Goal: Task Accomplishment & Management: Manage account settings

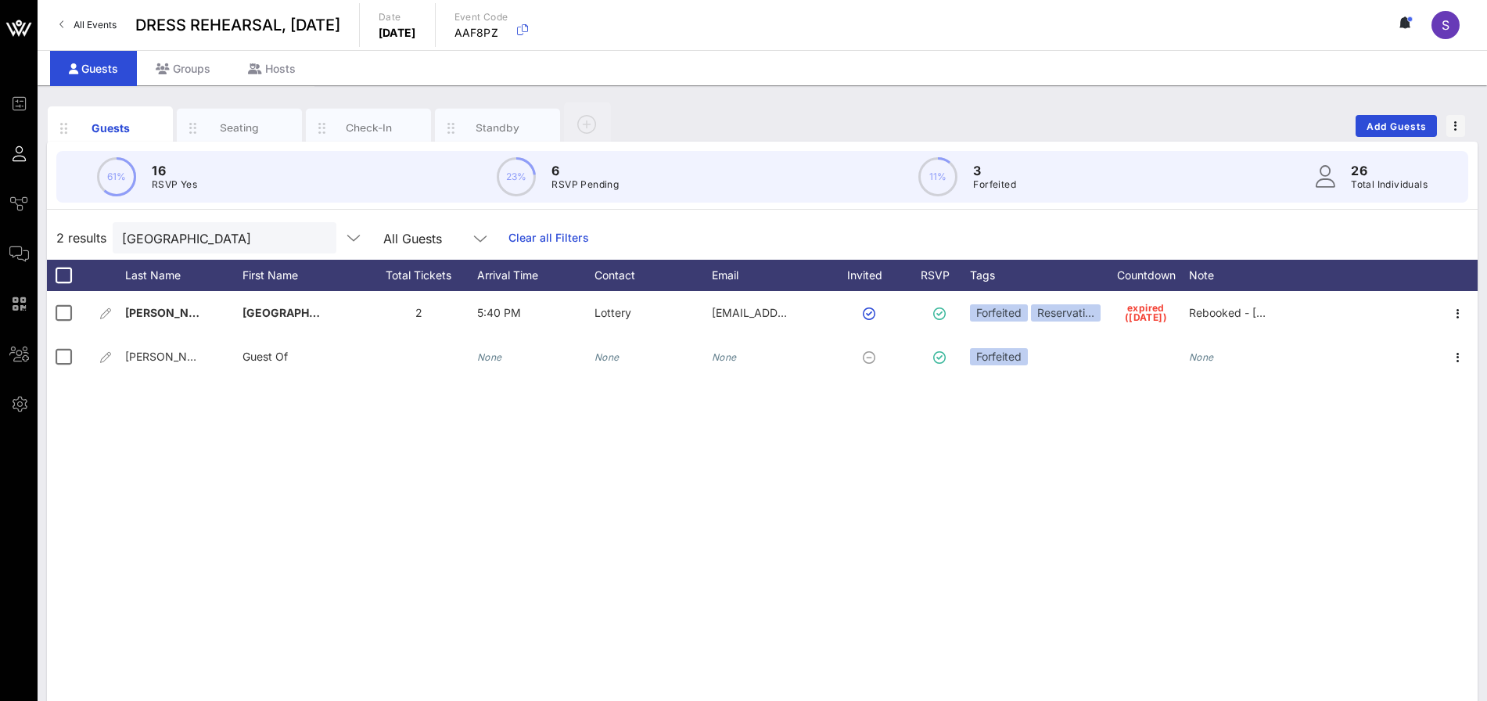
scroll to position [59, 0]
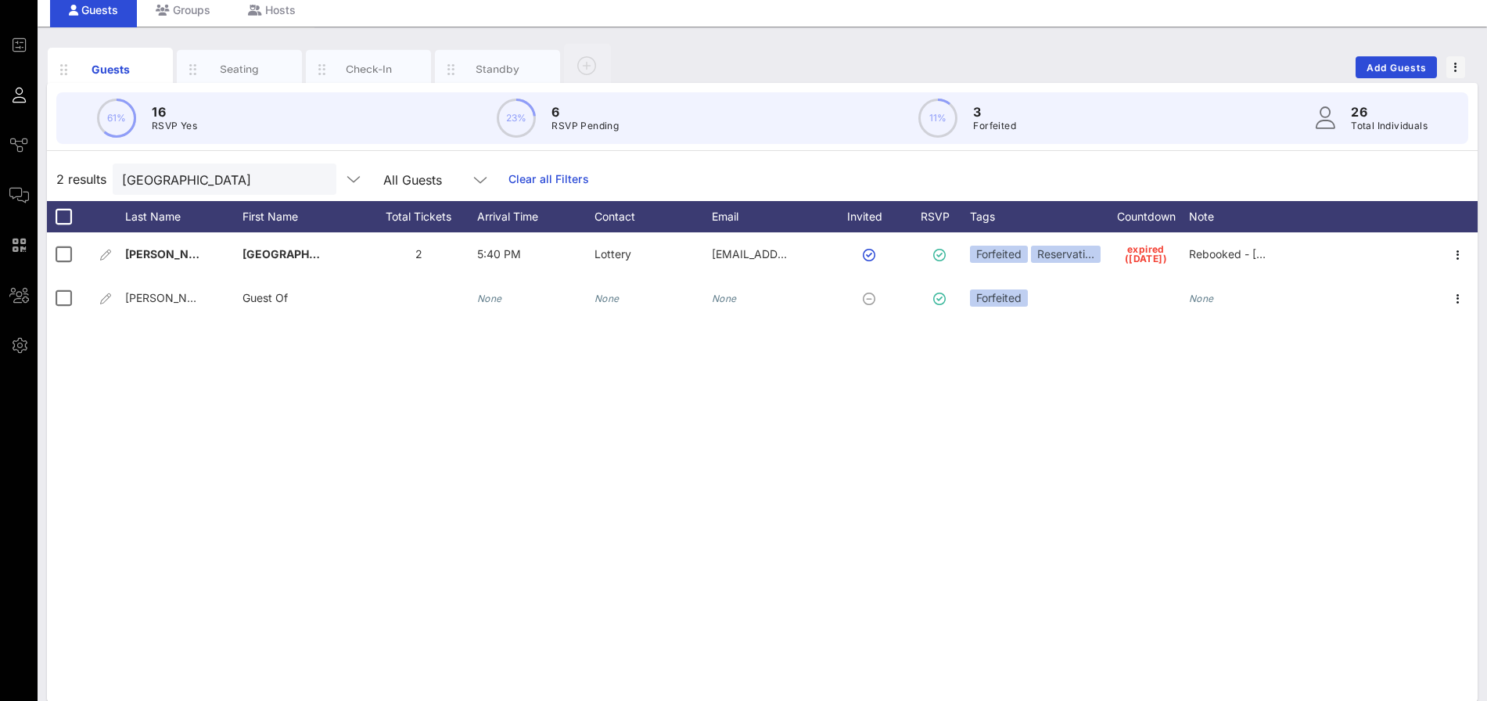
click at [557, 172] on link "Clear all Filters" at bounding box center [549, 179] width 81 height 17
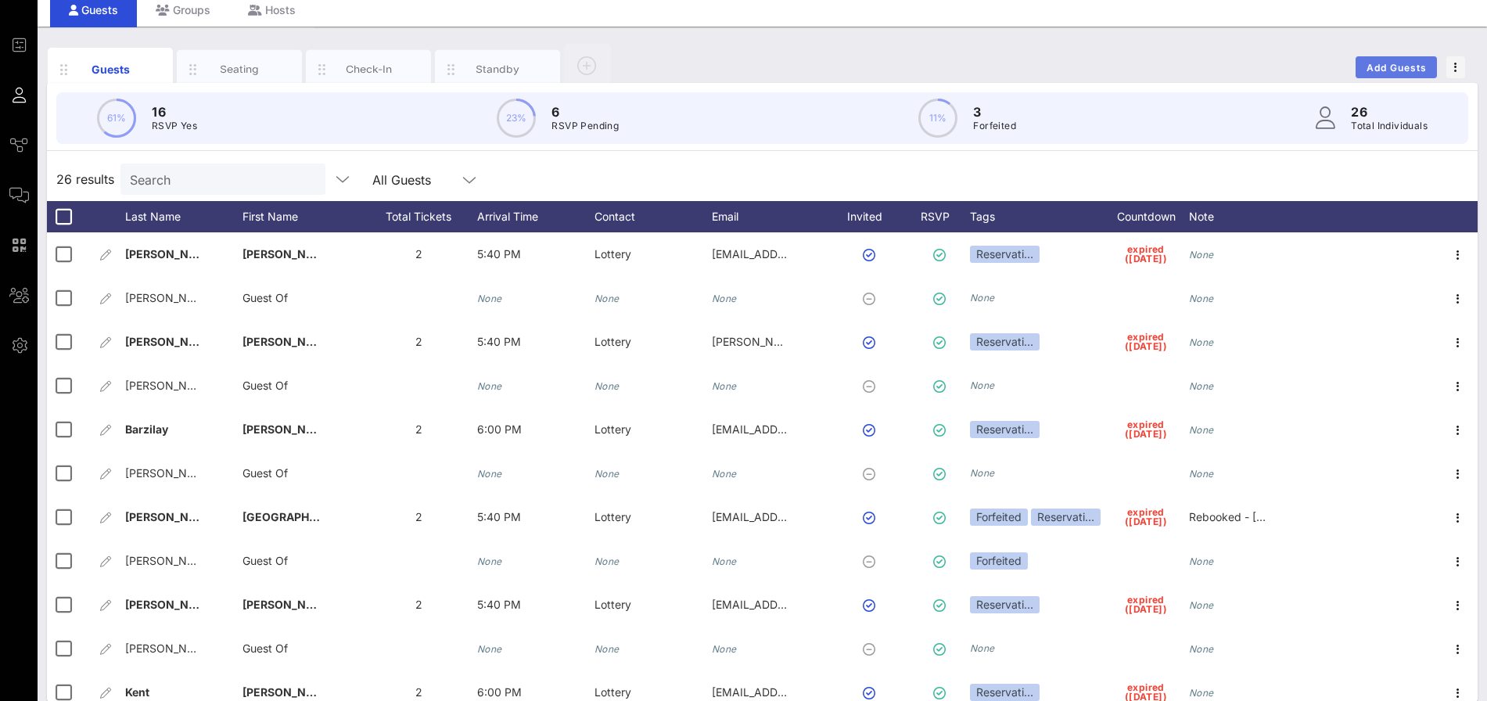
click at [1389, 69] on span "Add Guests" at bounding box center [1397, 68] width 62 height 12
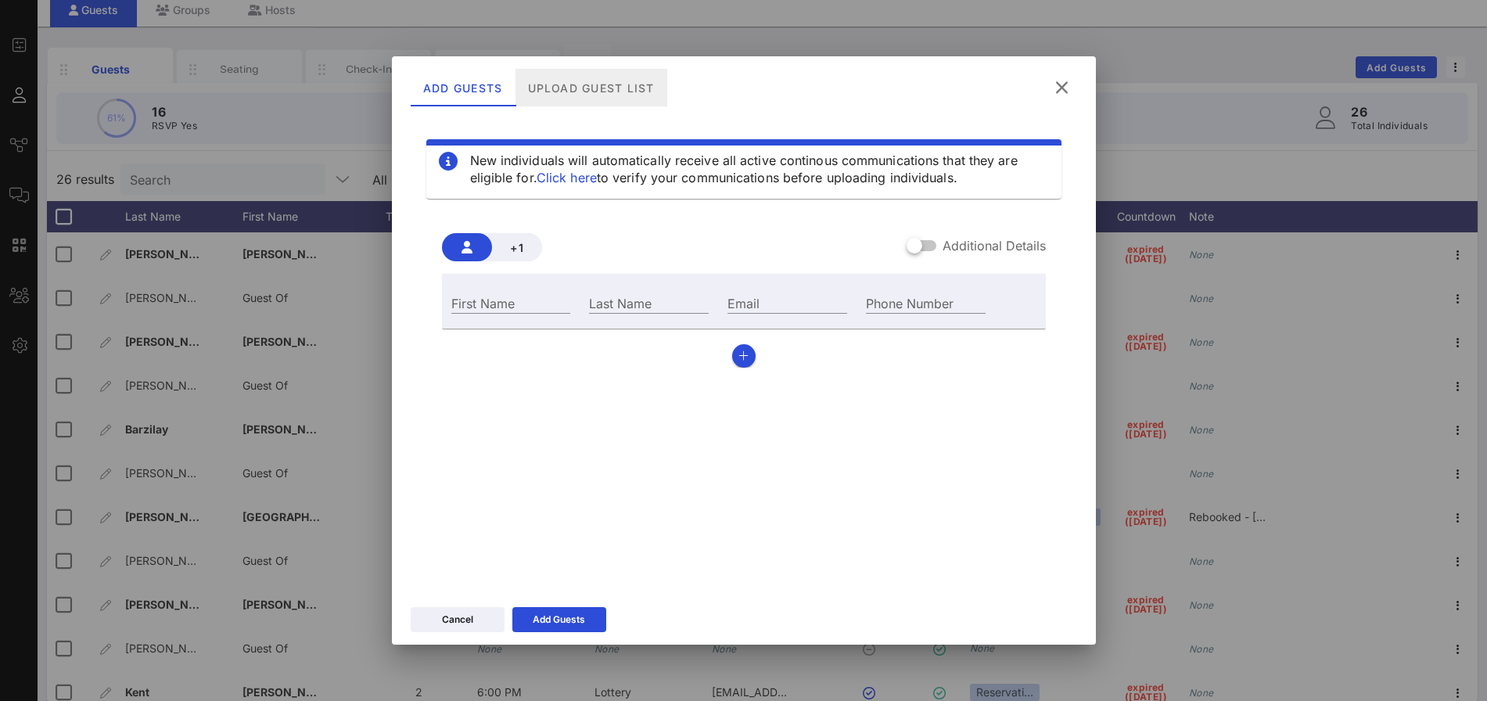
click at [631, 99] on div "Upload Guest List" at bounding box center [591, 88] width 152 height 38
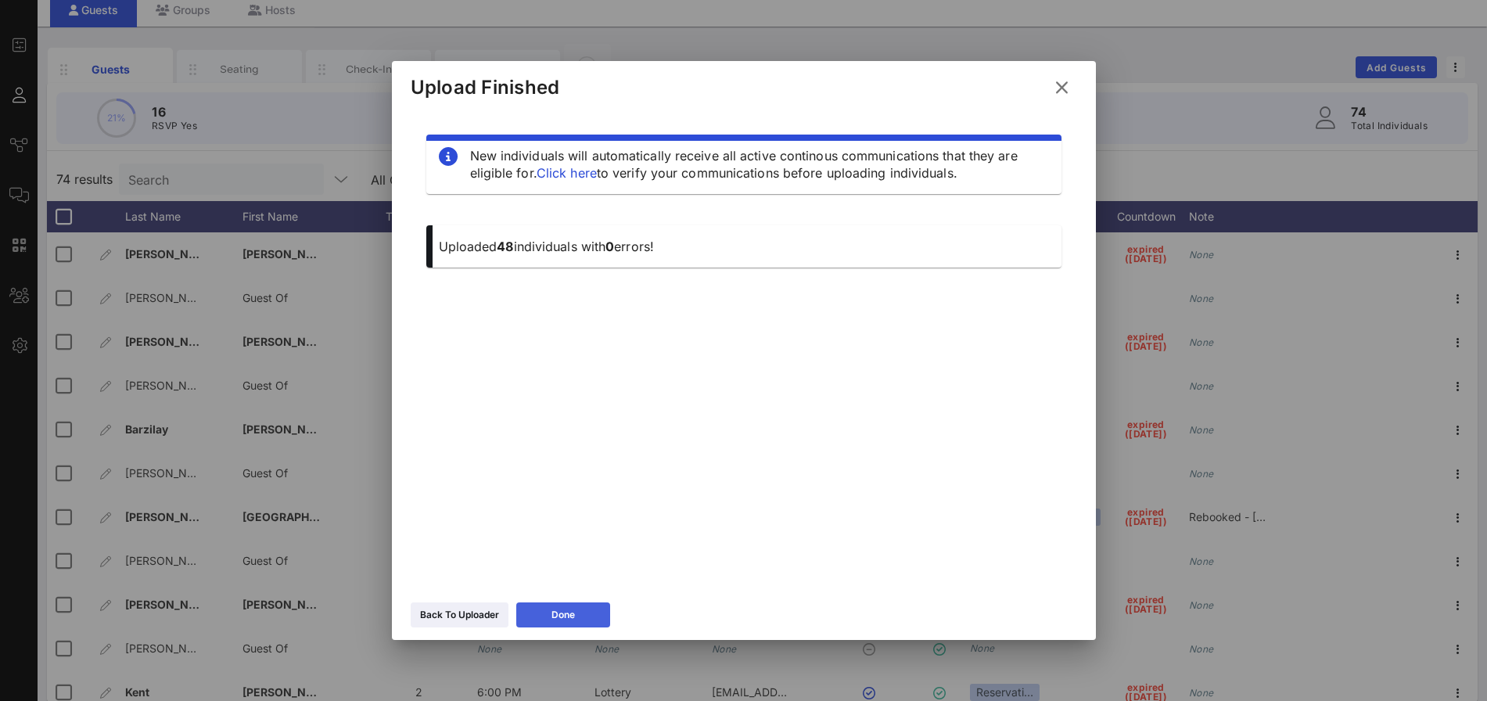
click at [575, 622] on div "Done" at bounding box center [563, 615] width 23 height 16
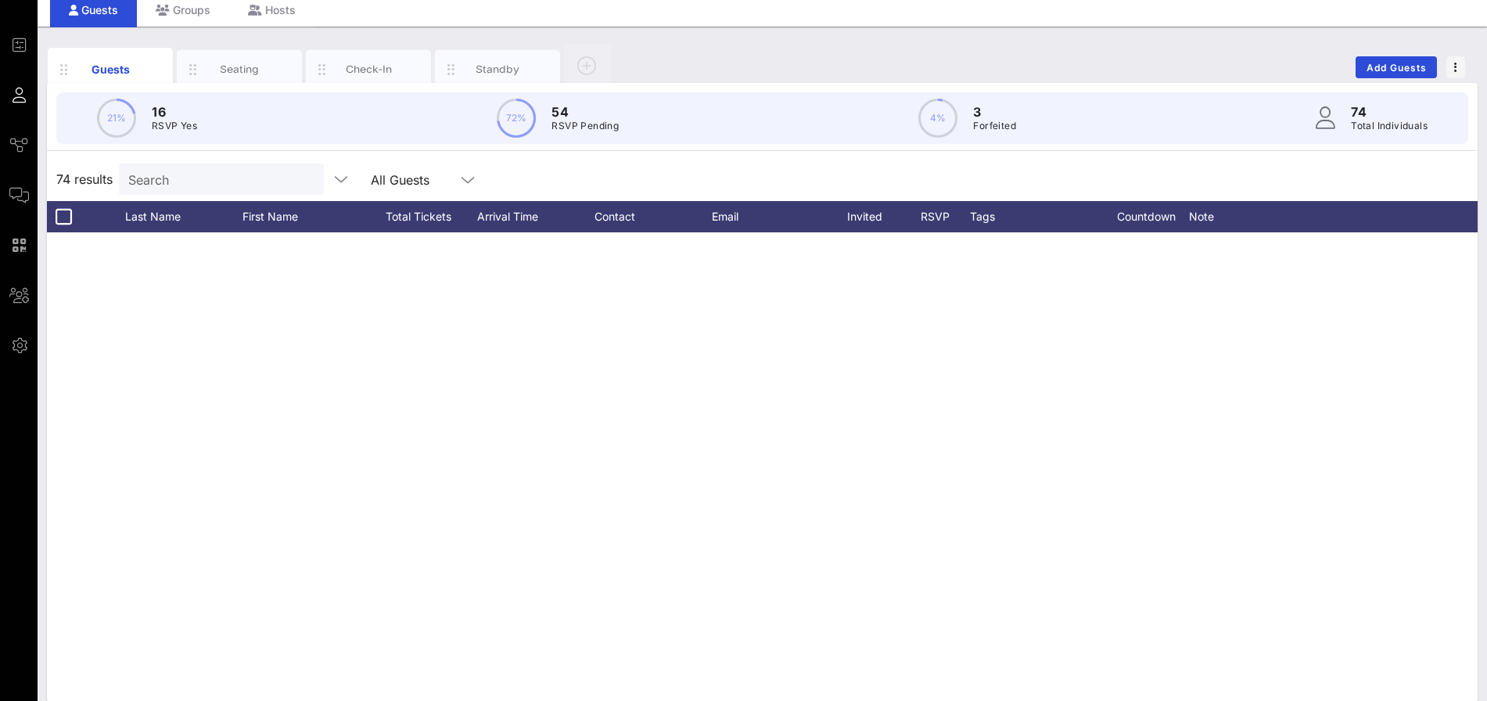
scroll to position [2773, 0]
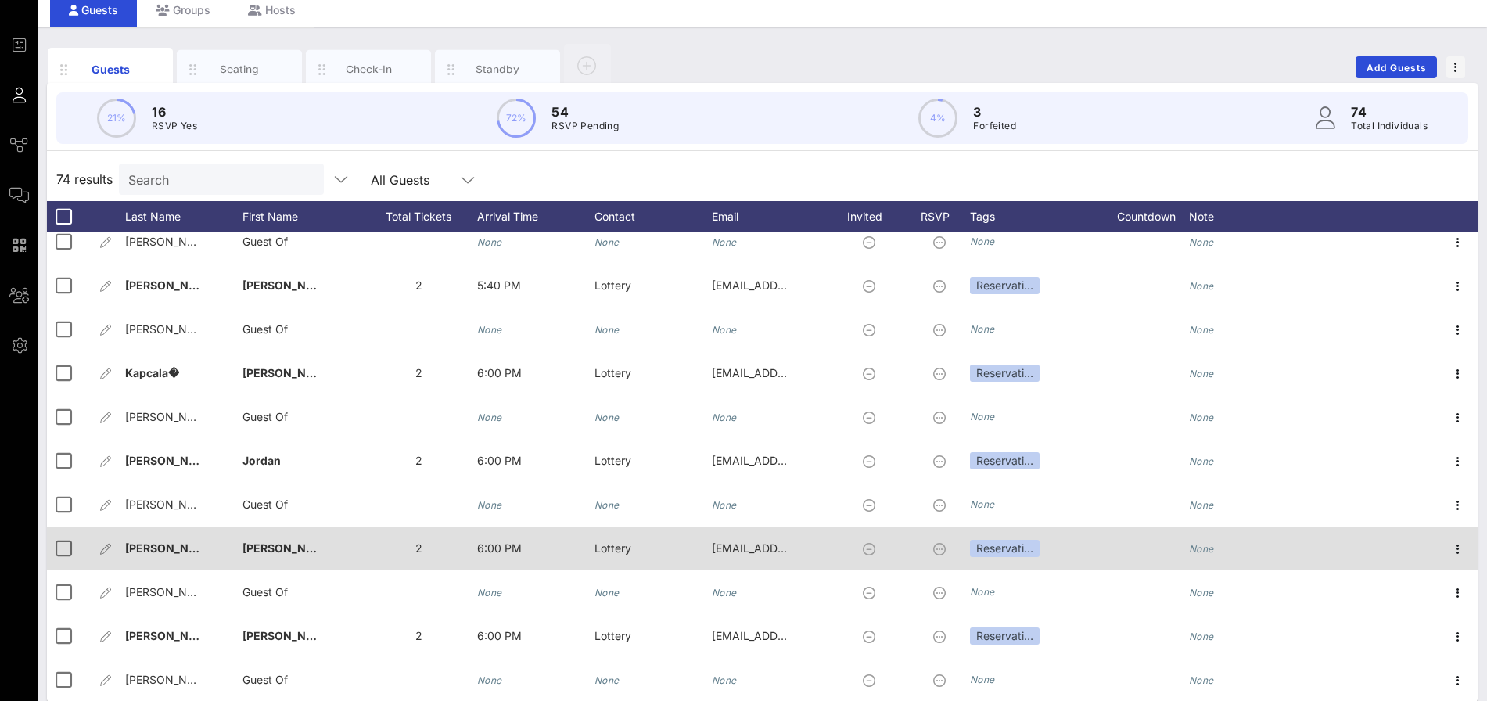
click at [190, 552] on span "Rodriguez�" at bounding box center [176, 547] width 103 height 13
type input "Rodriguez"
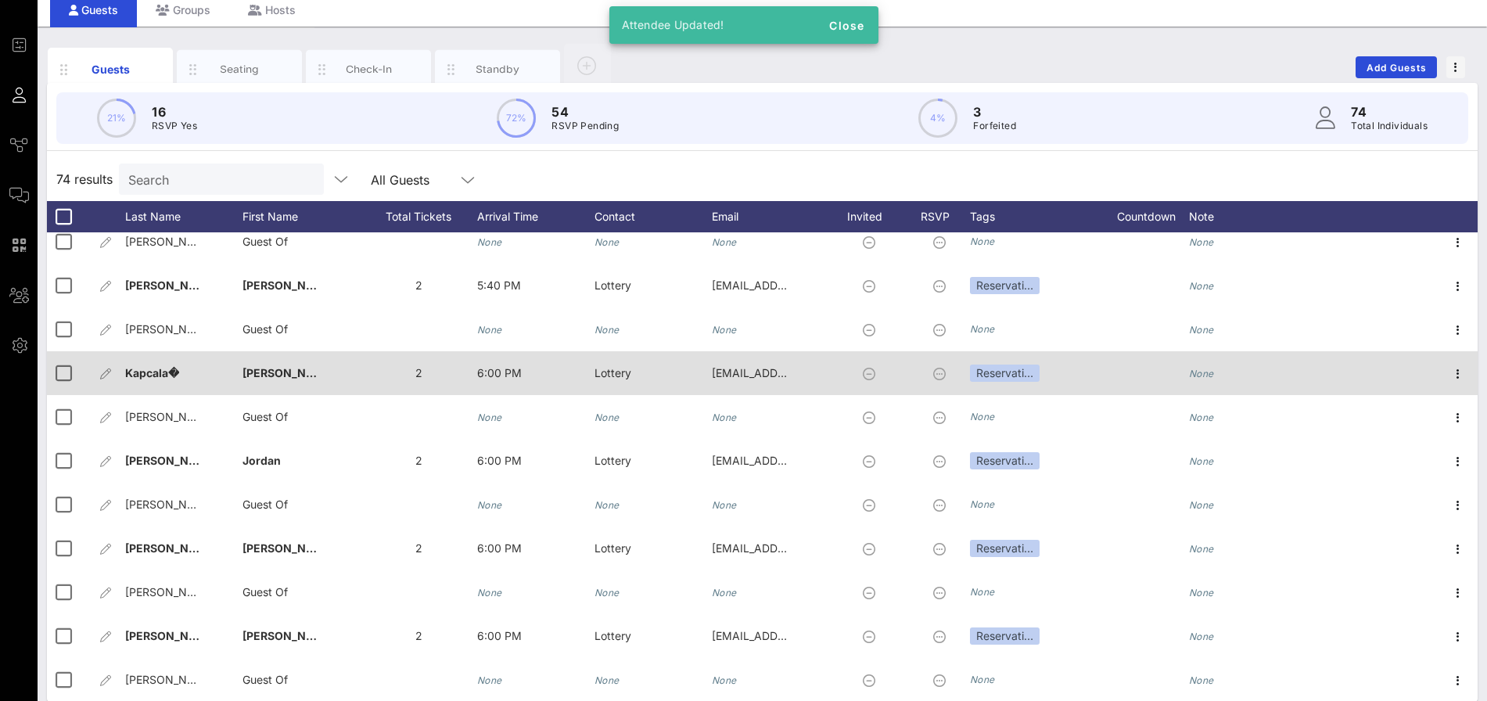
click at [196, 378] on div "Kapcala�" at bounding box center [183, 382] width 117 height 62
type input "Kapcala"
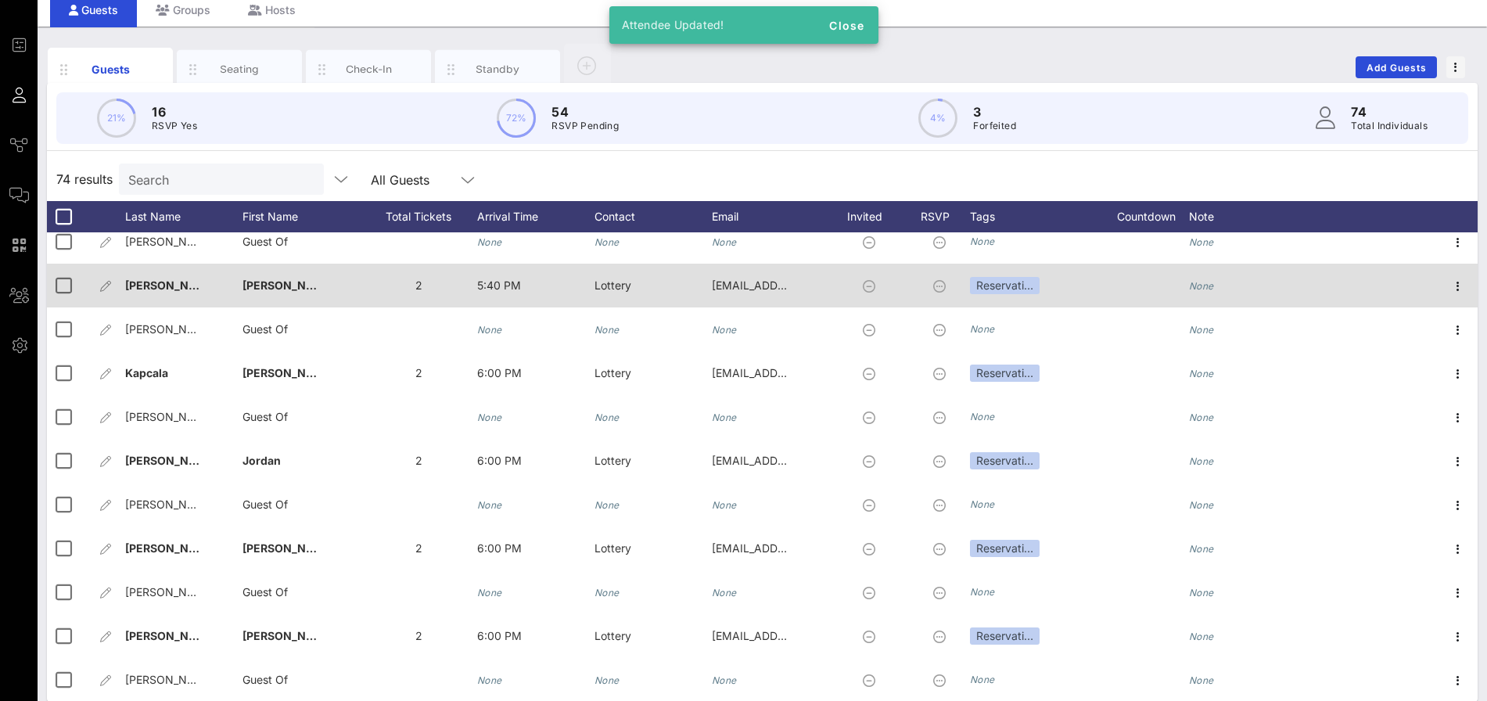
click at [292, 291] on div "Marcia�" at bounding box center [301, 295] width 117 height 62
type input "Marcia"
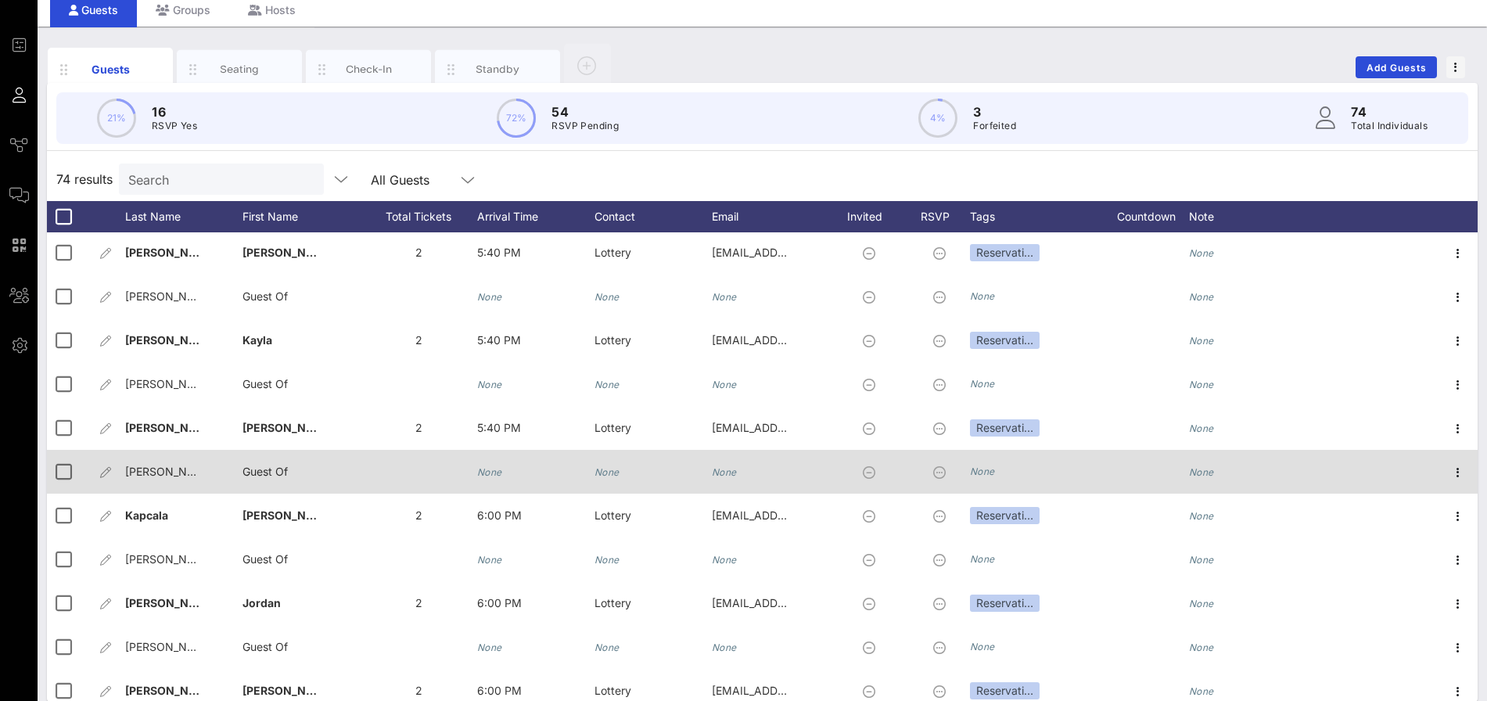
scroll to position [2617, 0]
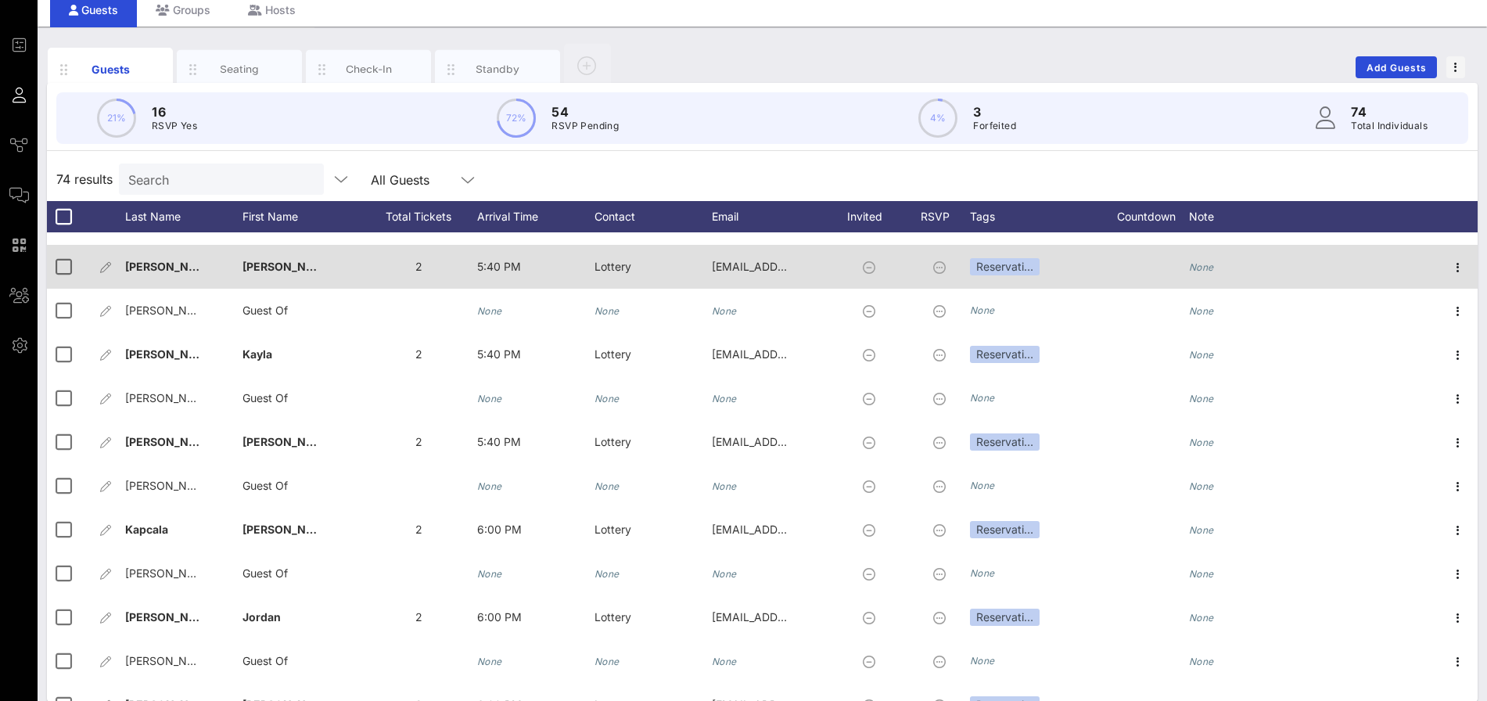
click at [189, 267] on div "Schettino�" at bounding box center [183, 276] width 117 height 62
type input "Schettino"
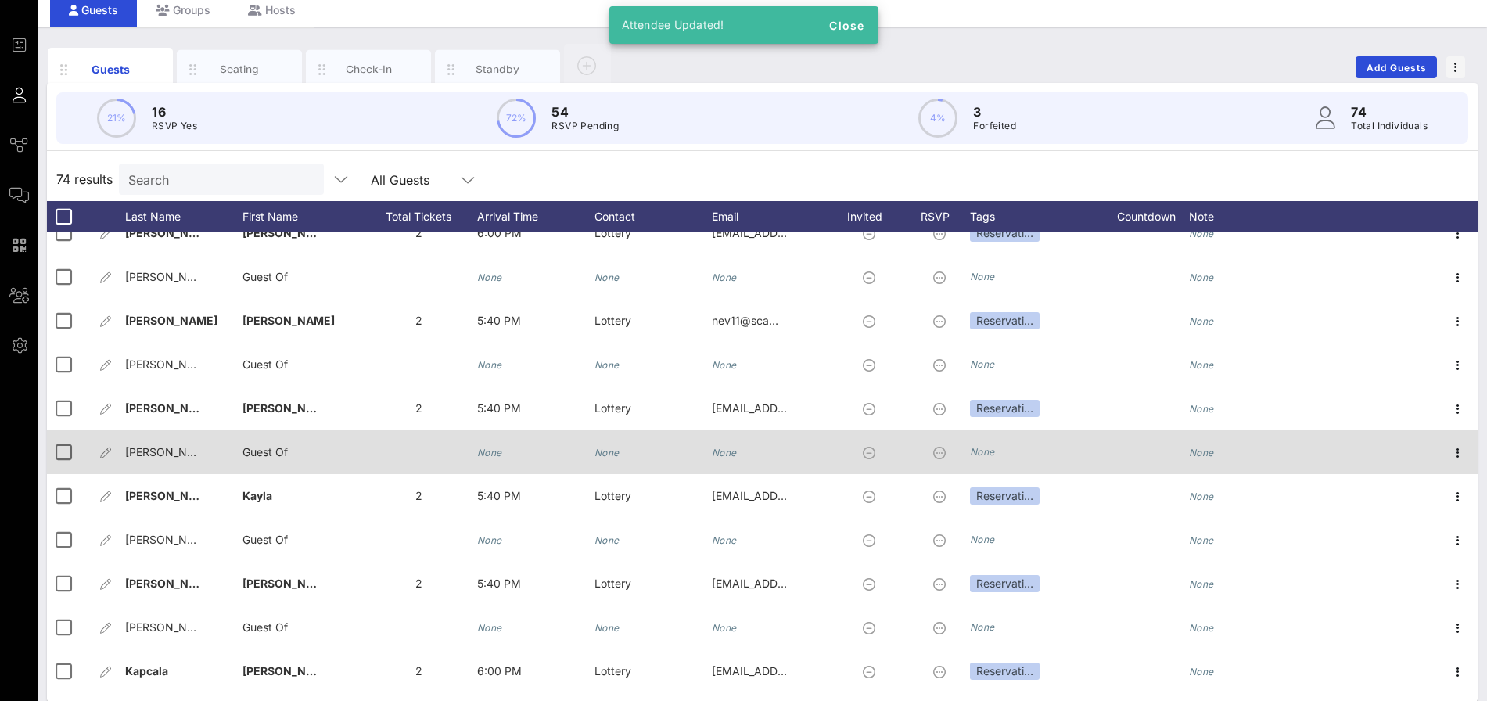
scroll to position [2460, 0]
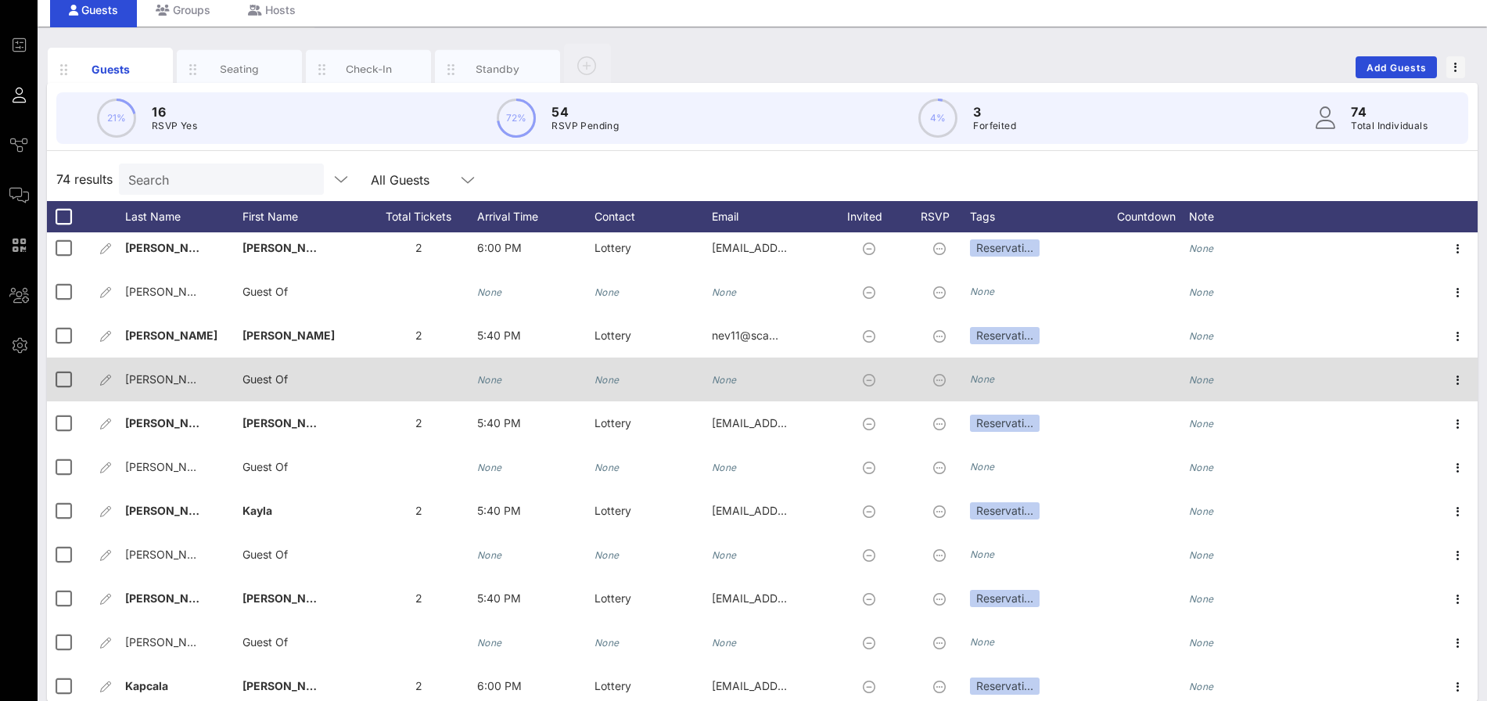
click at [207, 379] on div "Nicole Vega�" at bounding box center [183, 389] width 117 height 62
type input "Nicole Vega"
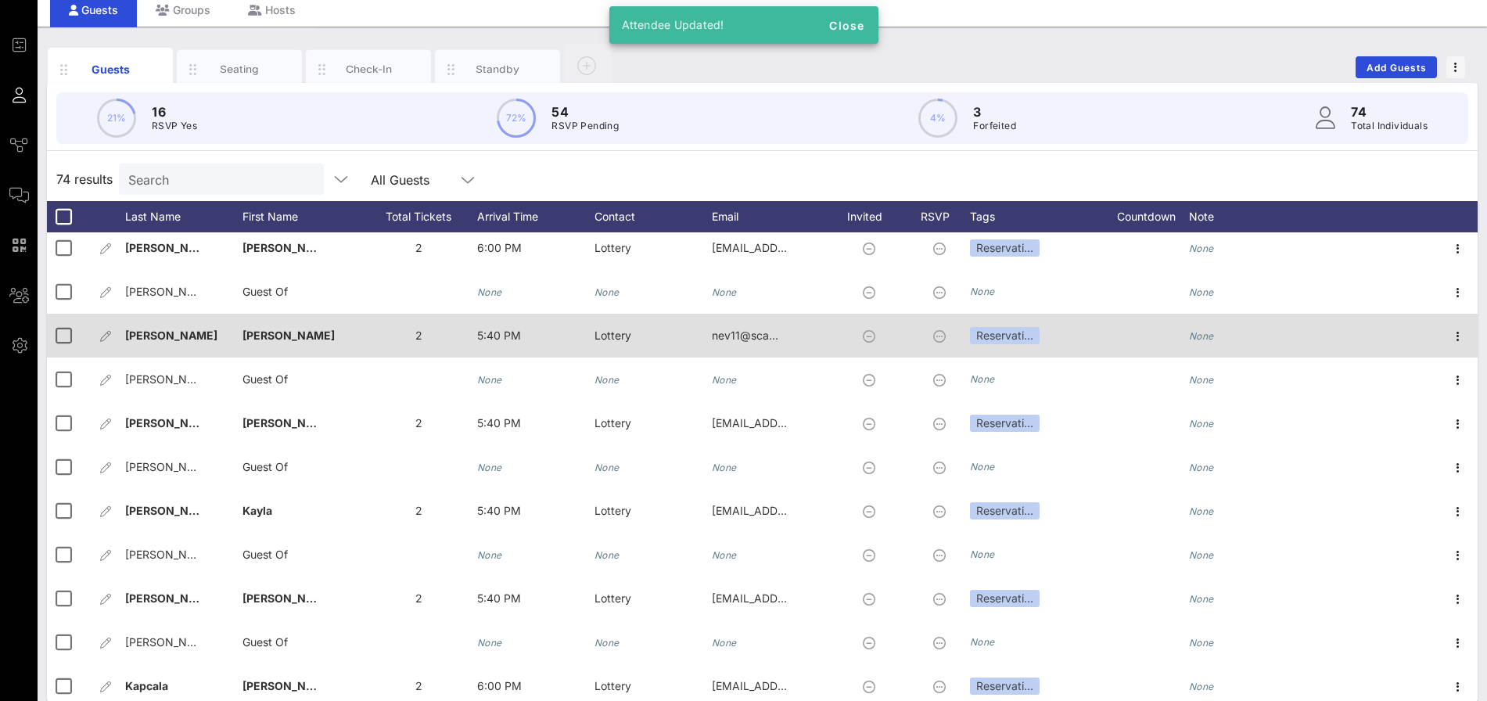
click at [168, 337] on div "Vega" at bounding box center [183, 336] width 117 height 44
click at [185, 345] on div "Vega" at bounding box center [183, 336] width 117 height 44
click at [149, 331] on span "Vega" at bounding box center [171, 335] width 92 height 13
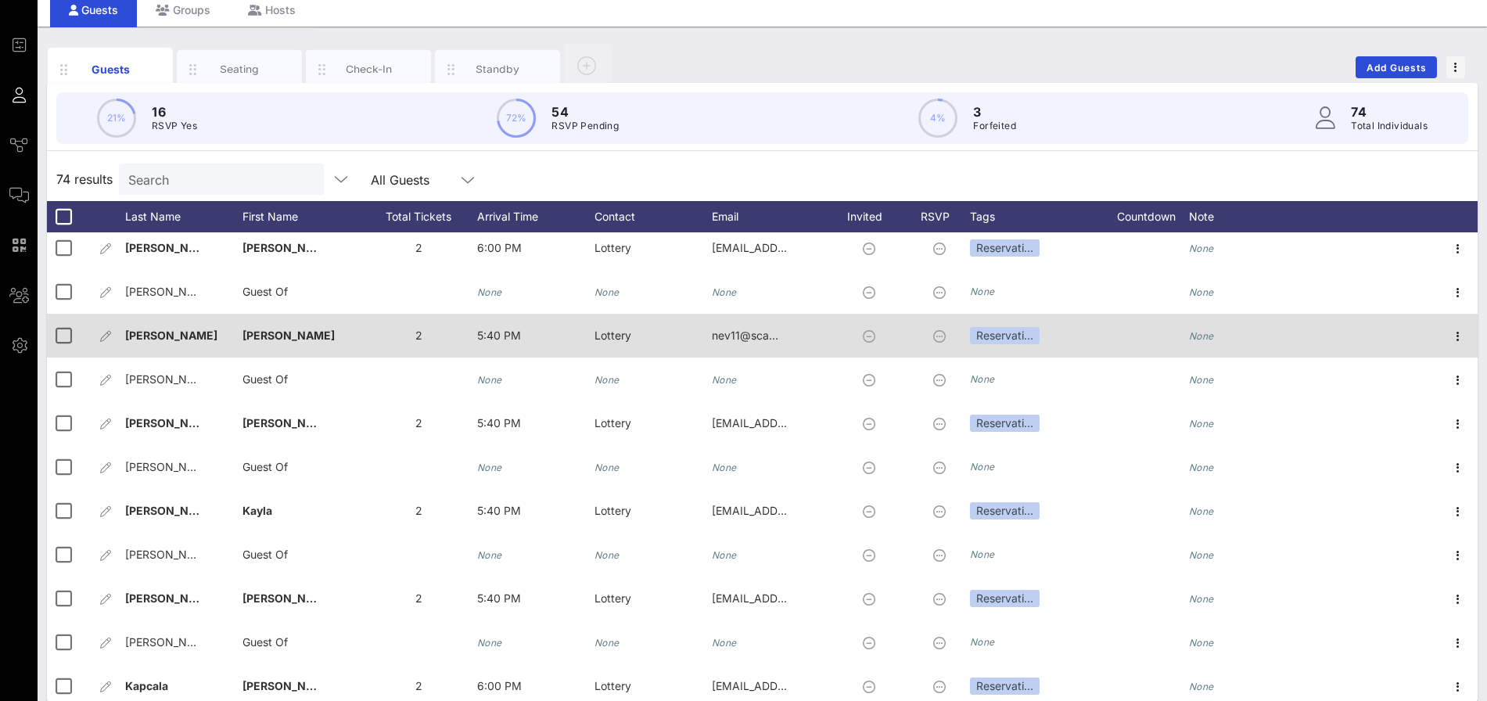
click at [149, 336] on span "Vega" at bounding box center [171, 335] width 92 height 13
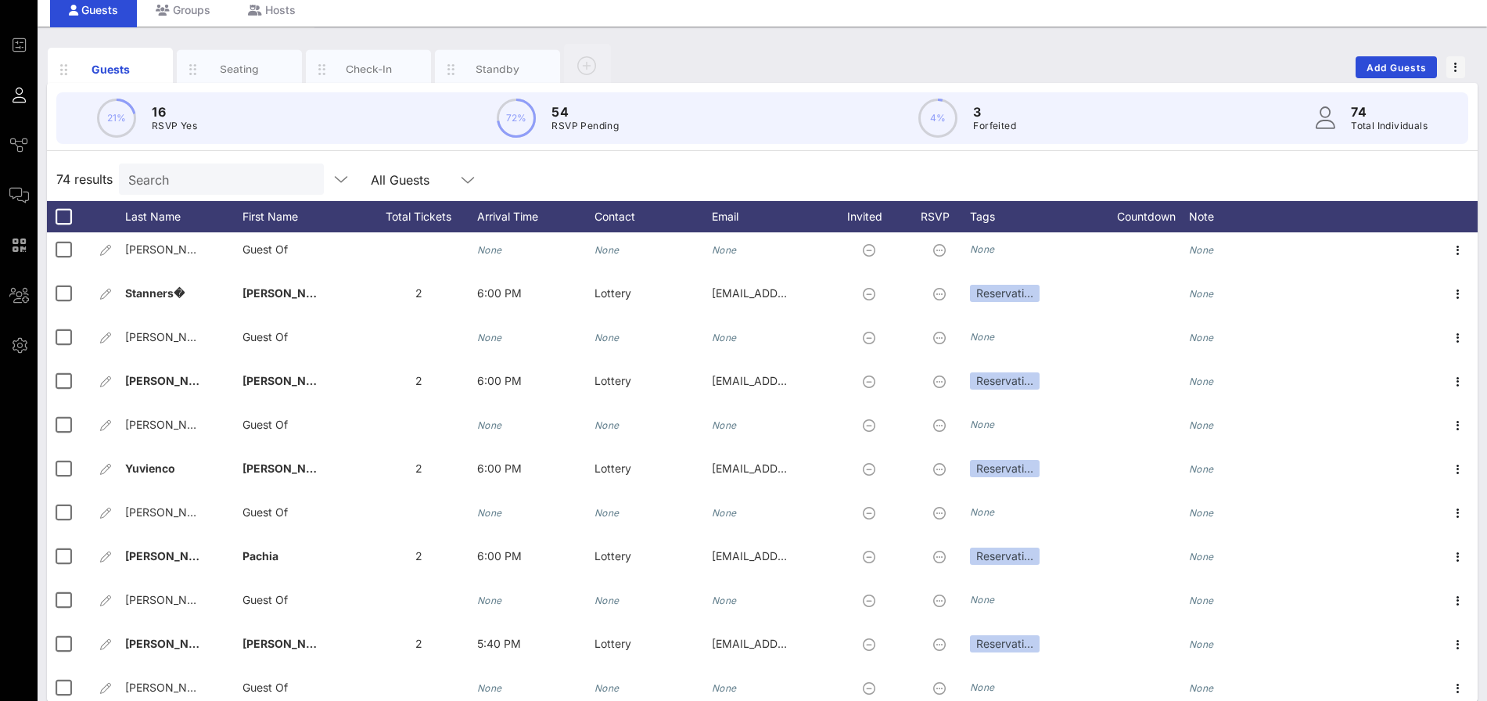
scroll to position [1208, 0]
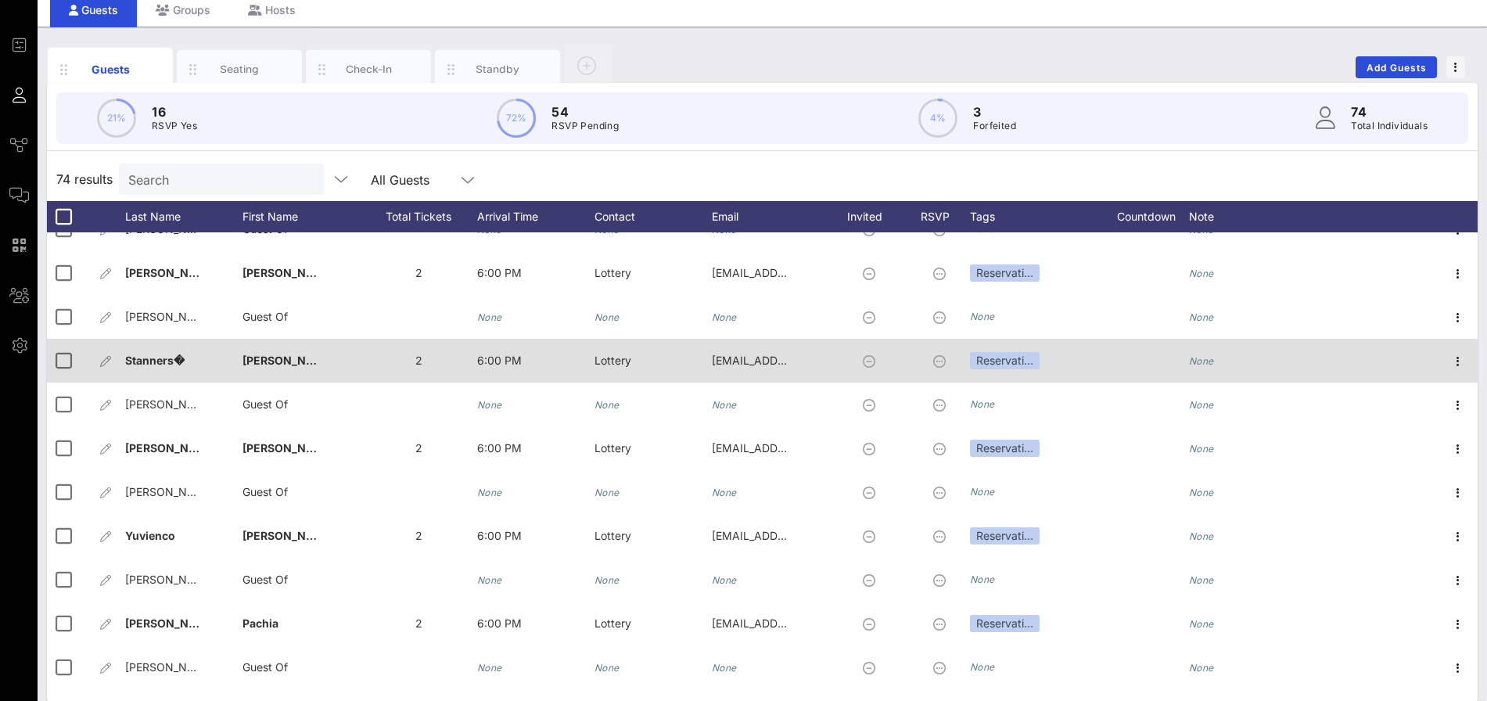
click at [195, 366] on div "Stanners�" at bounding box center [183, 370] width 117 height 62
type input "Stanners"
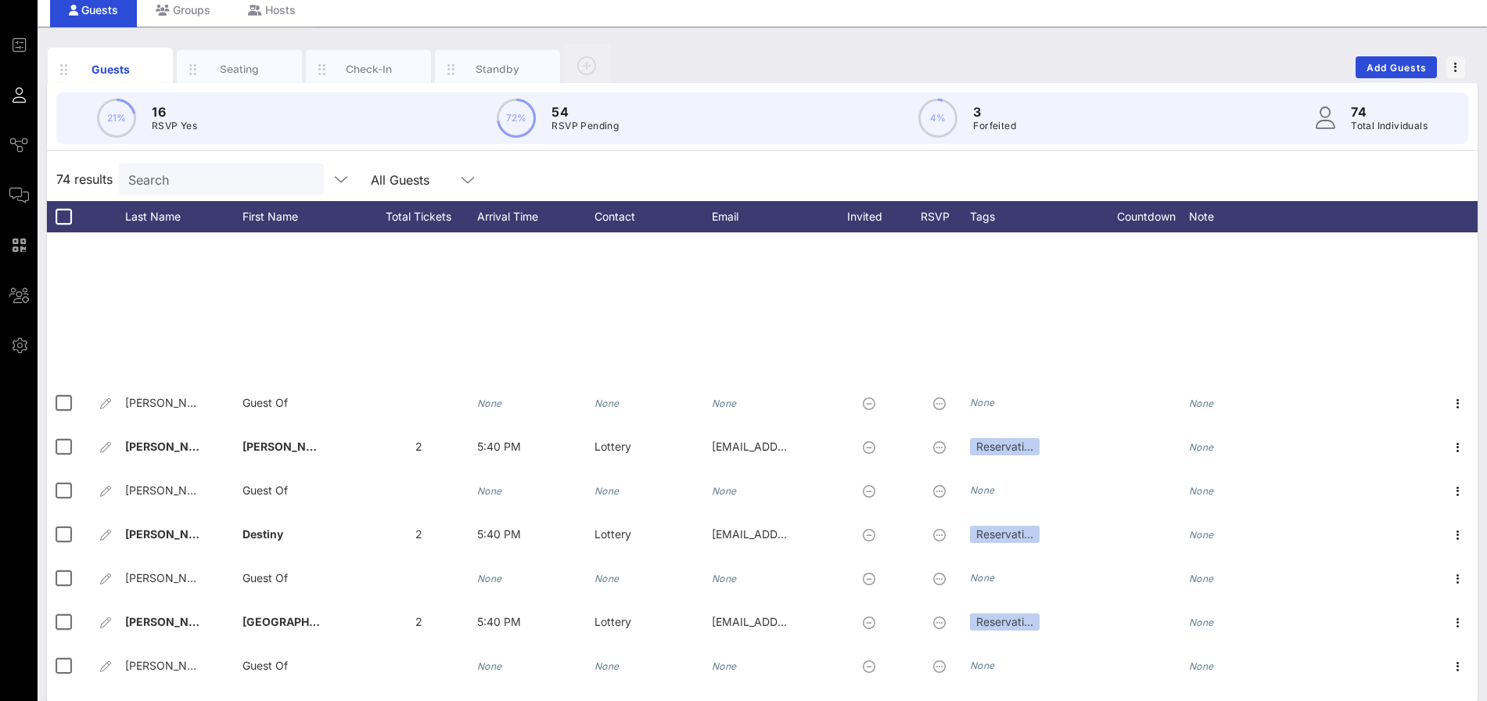
scroll to position [2069, 0]
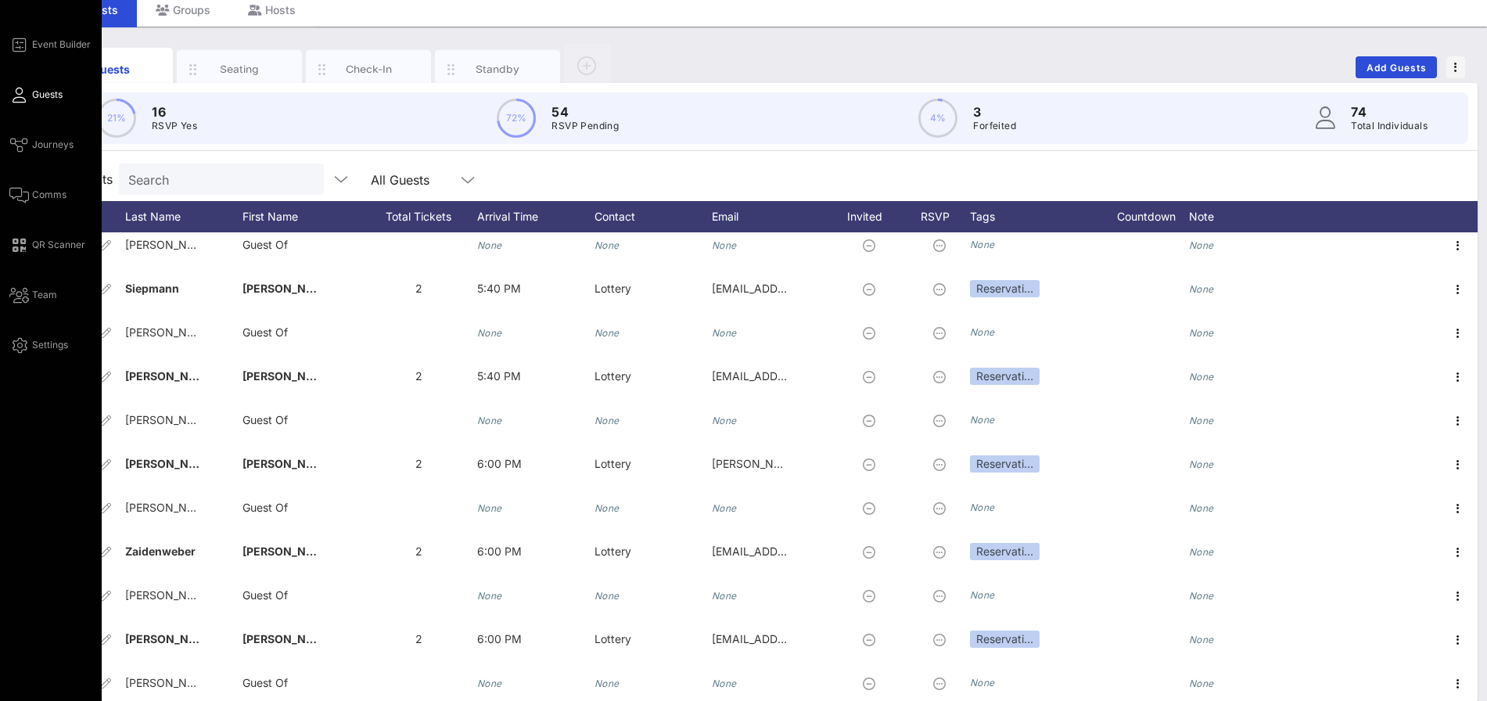
click at [47, 133] on div "Event Builder Guests Journeys Comms QR Scanner Team Settings" at bounding box center [55, 194] width 92 height 319
click at [48, 142] on span "Journeys" at bounding box center [52, 145] width 41 height 14
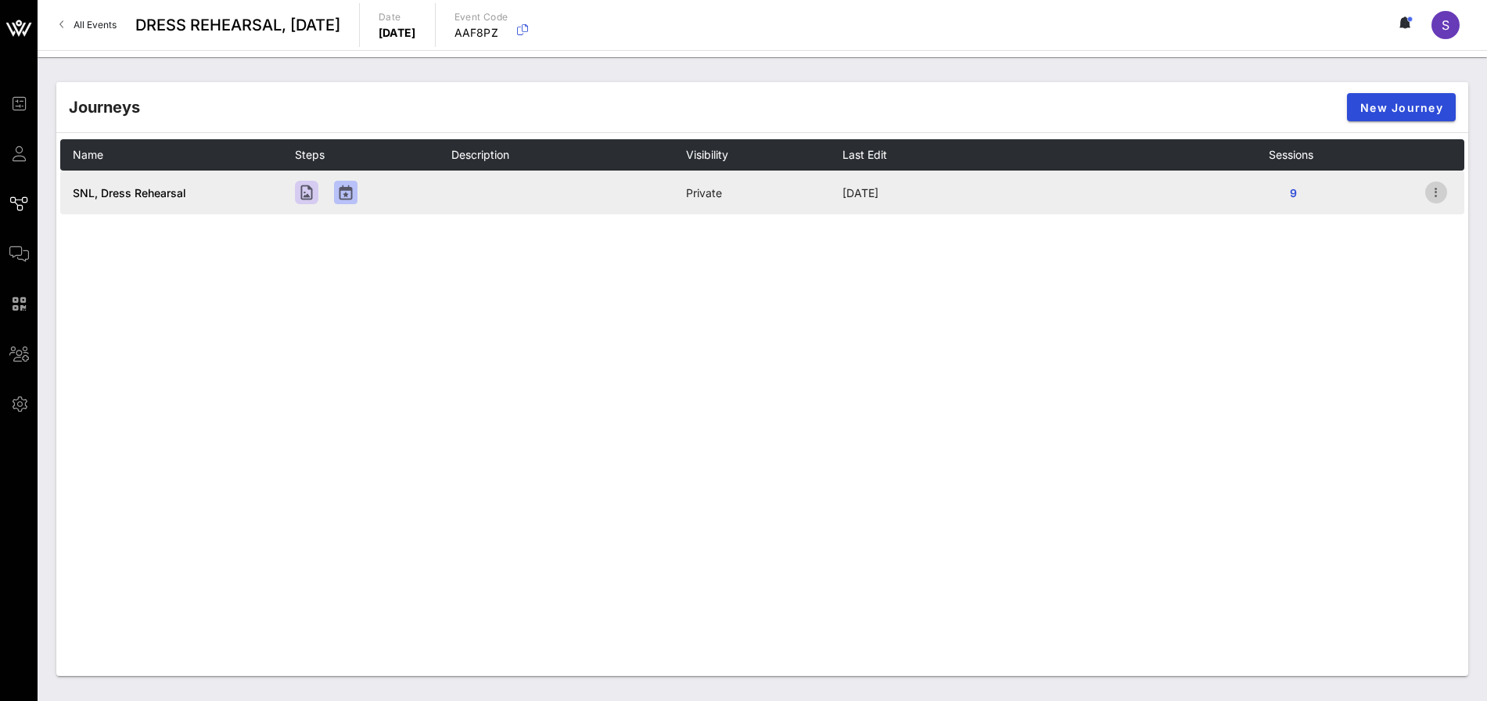
click at [1430, 185] on icon "button" at bounding box center [1436, 192] width 19 height 19
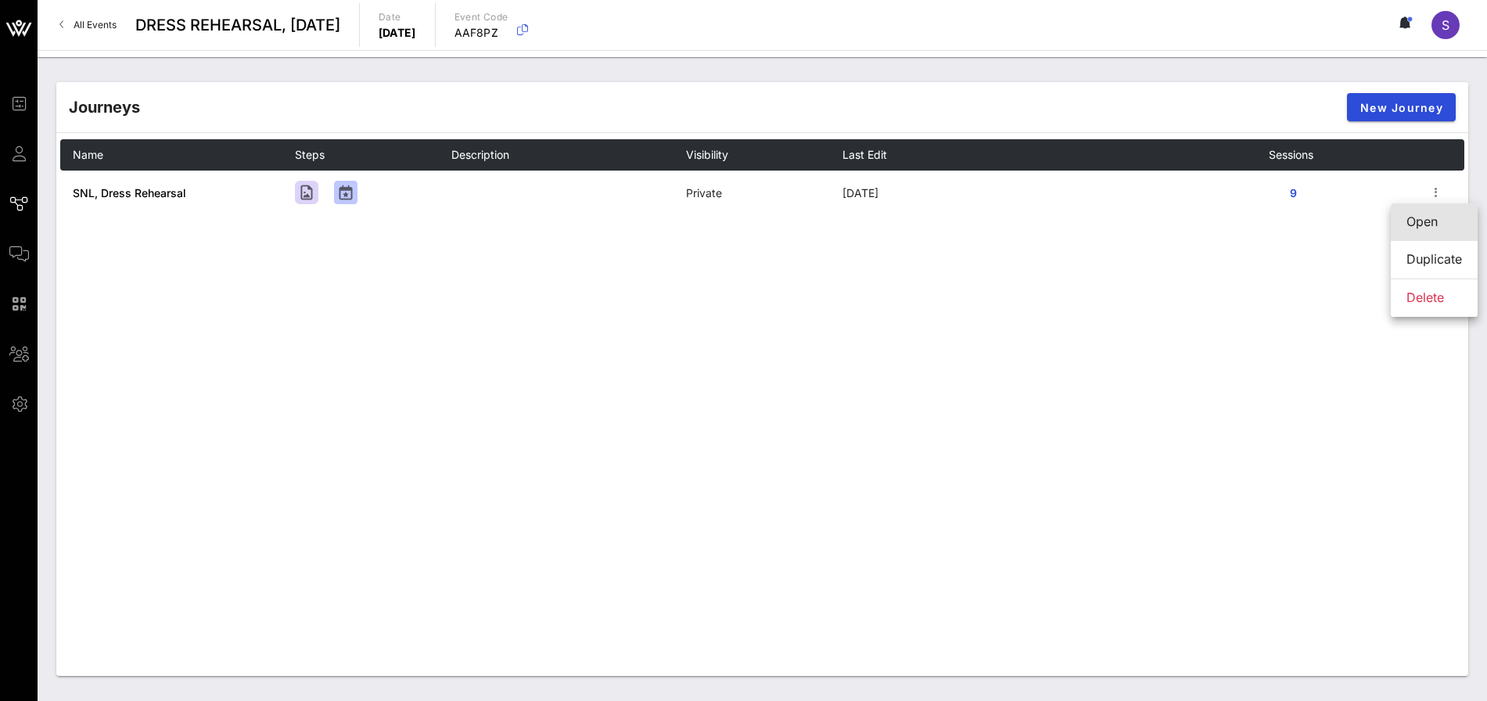
click at [1430, 214] on div "Open" at bounding box center [1435, 221] width 56 height 15
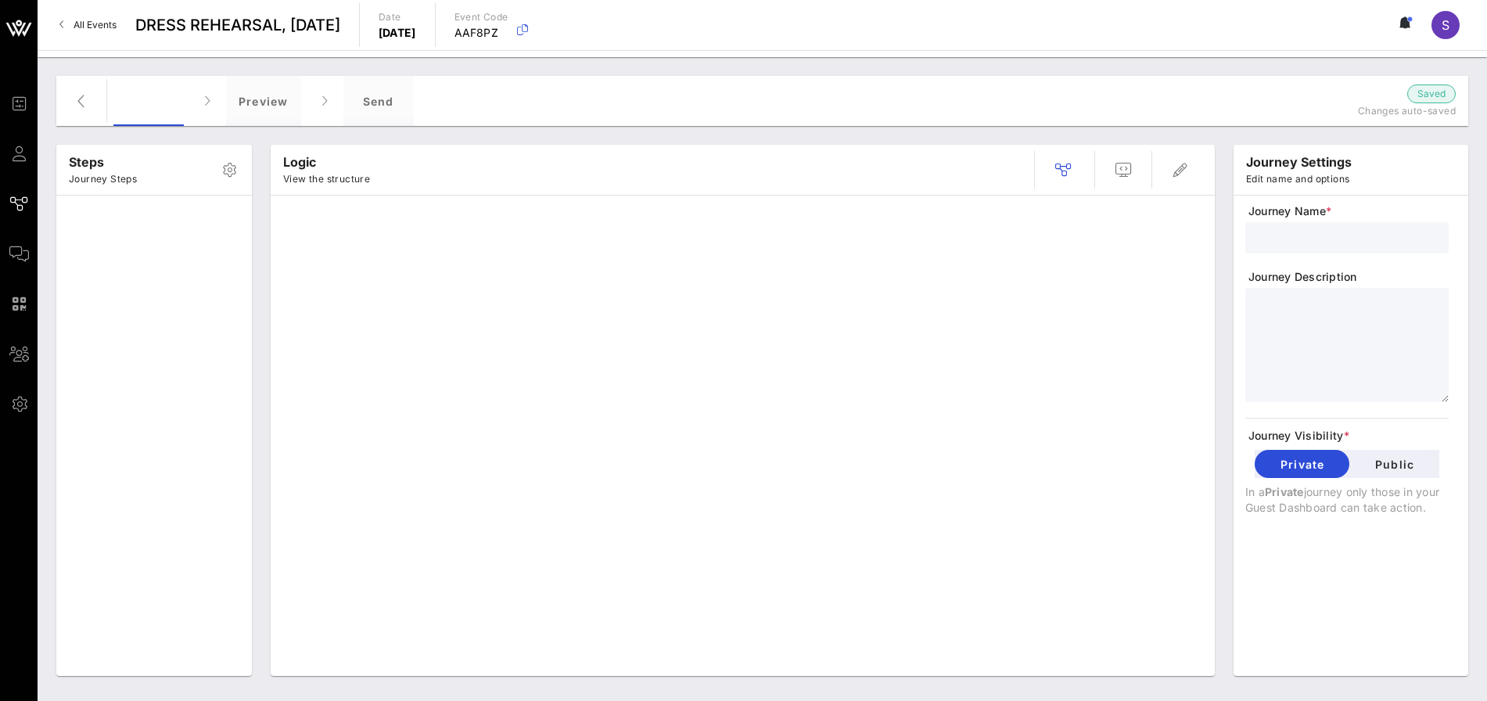
type input "SNL, Dress Rehearsal"
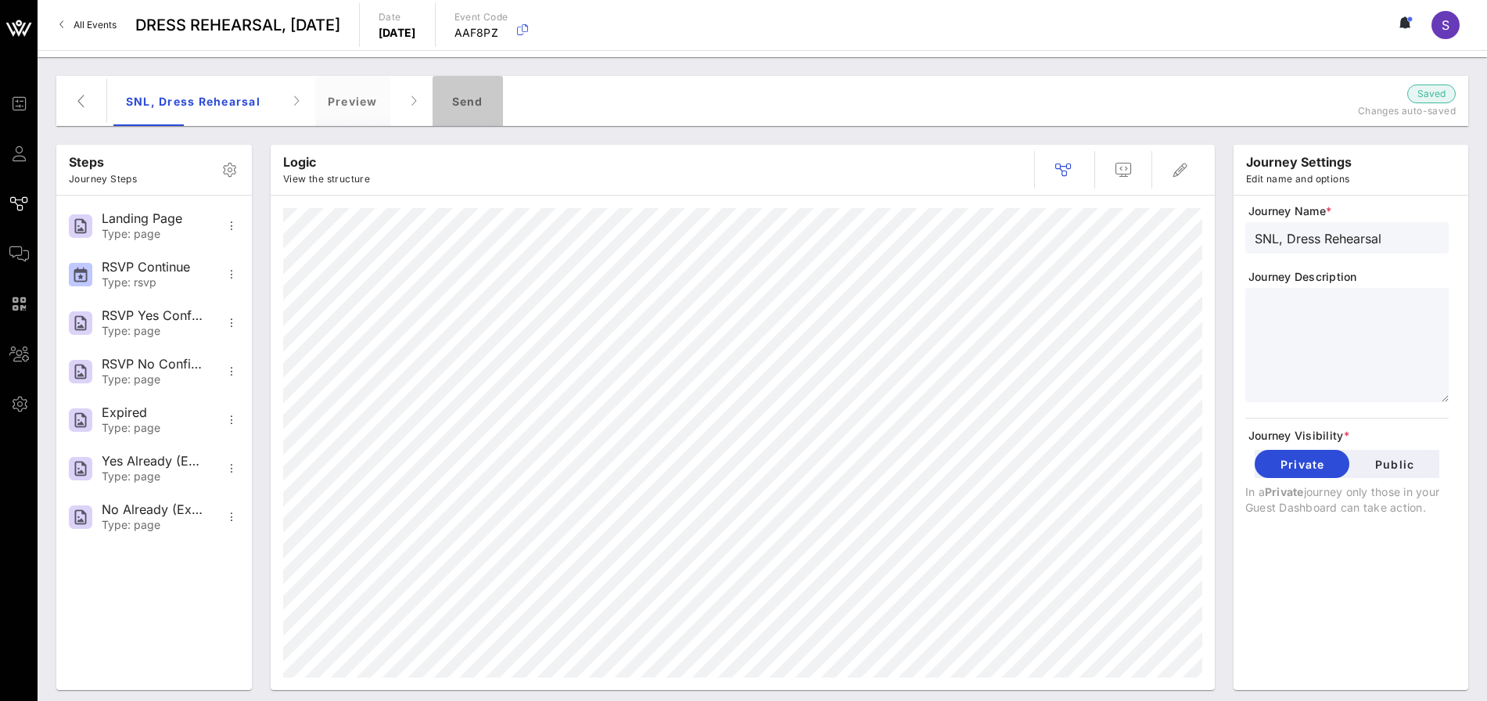
click at [444, 113] on div "Send" at bounding box center [468, 101] width 70 height 50
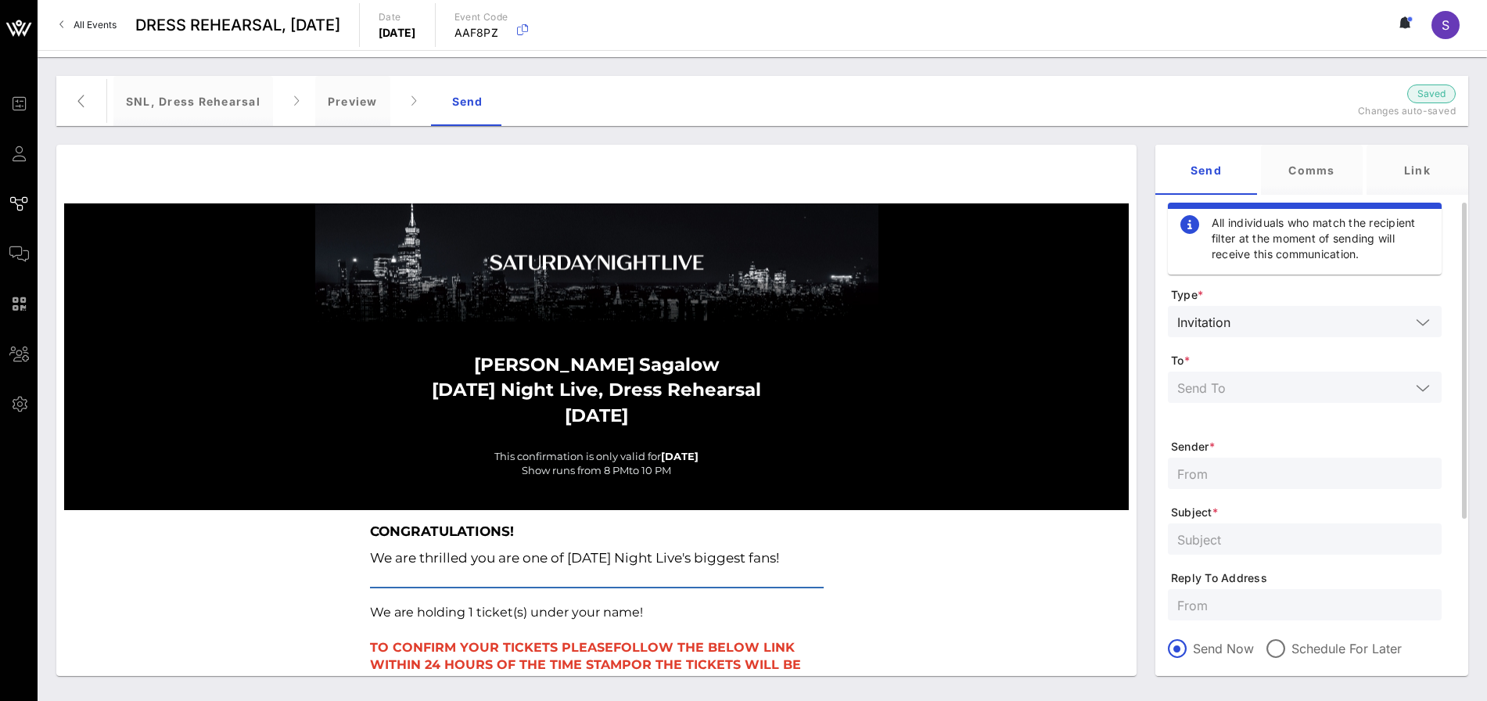
click at [1239, 611] on input "text" at bounding box center [1305, 605] width 255 height 20
paste input "snl.confirmation@nbcuni.com"
type input "snl.confirmation@nbcuni.com"
click at [1214, 534] on input "text" at bounding box center [1305, 539] width 255 height 20
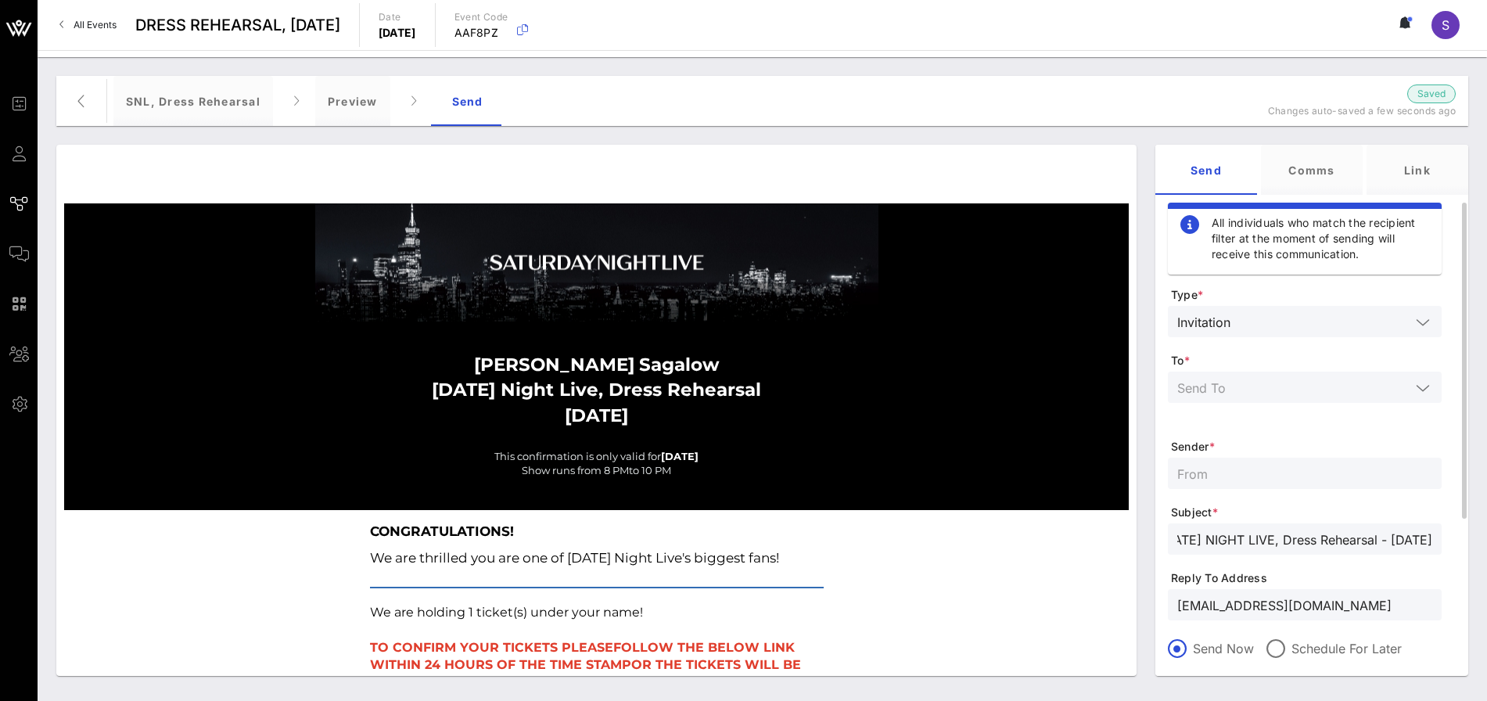
type input "SATURDAY NIGHT LIVE, Dress Rehearsal - October 18, 2025"
click at [1262, 479] on input "text" at bounding box center [1305, 473] width 255 height 20
type input "SNL Reservations"
click at [1298, 385] on input "text" at bounding box center [1294, 387] width 233 height 20
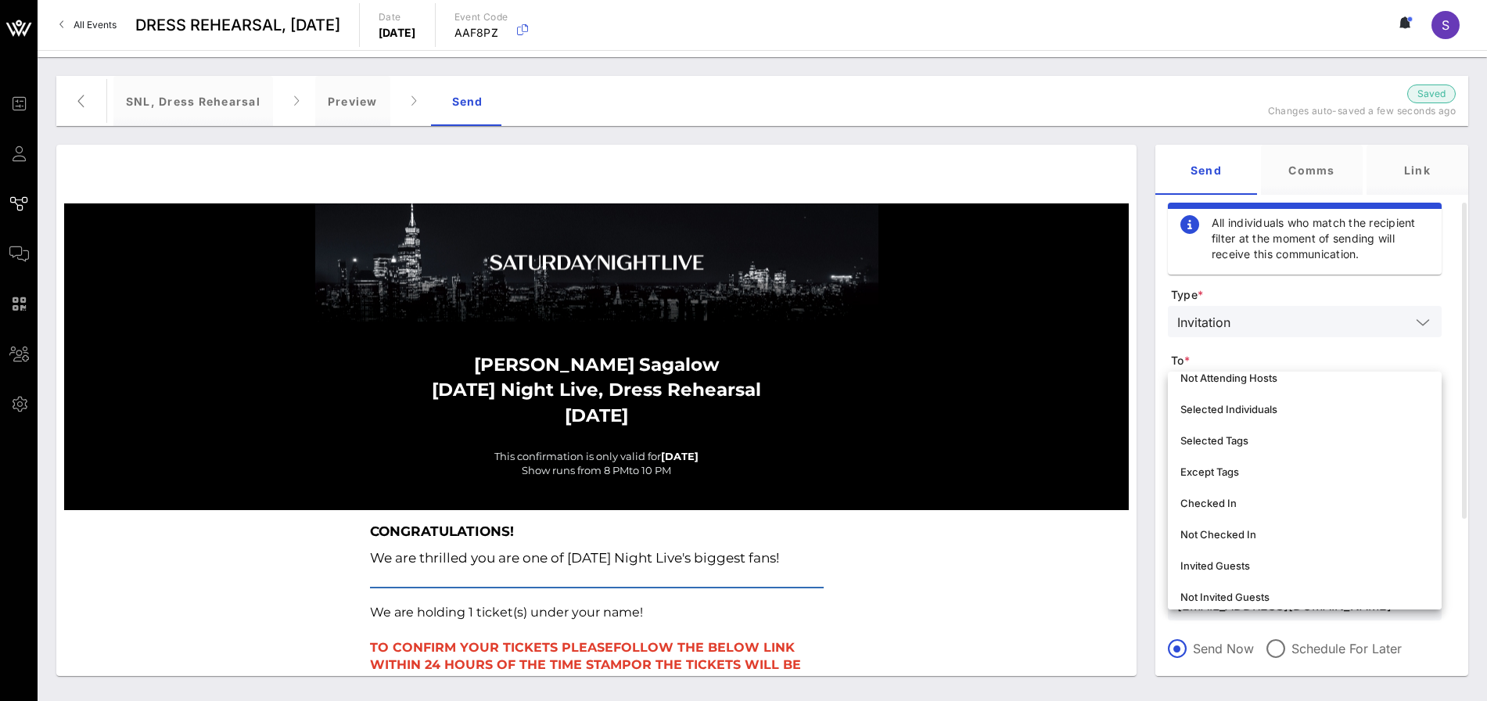
scroll to position [156, 0]
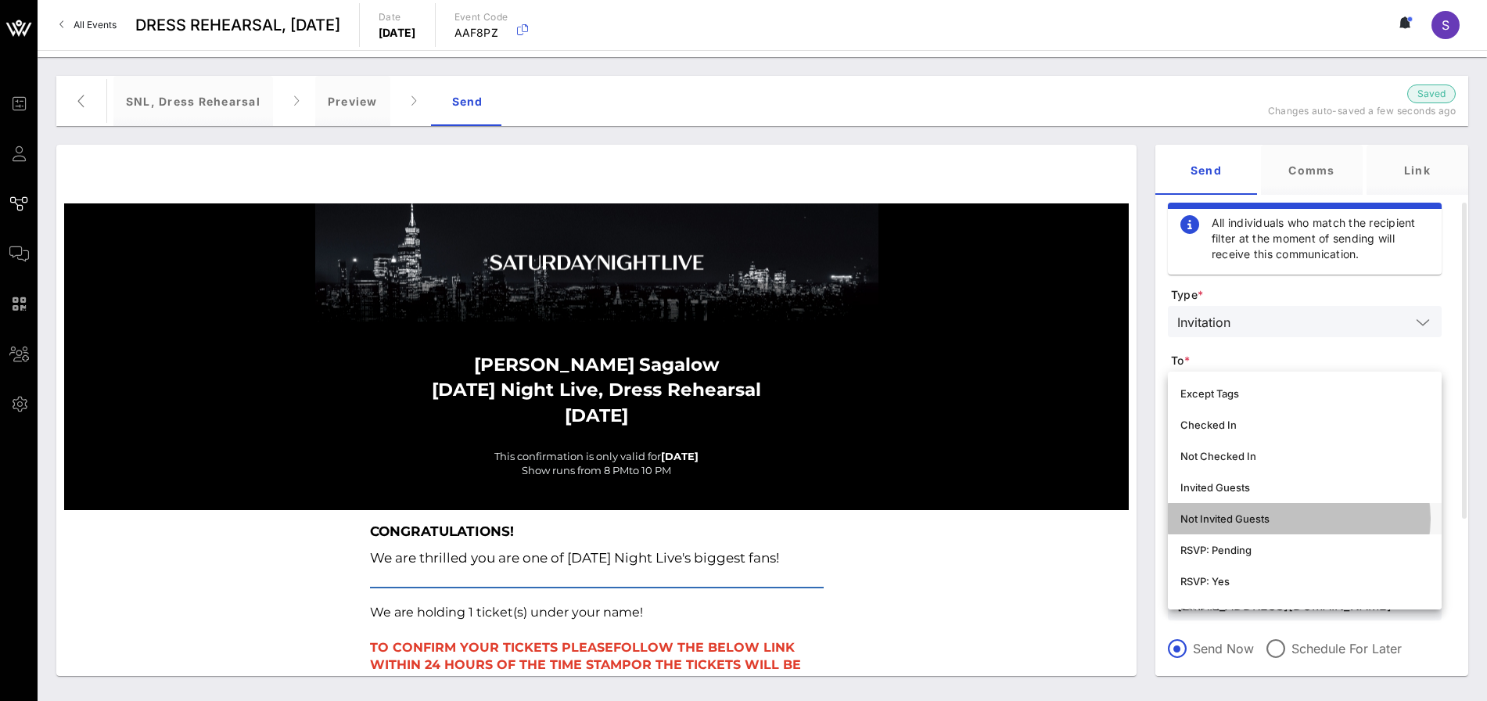
click at [1261, 529] on div "Not Invited Guests" at bounding box center [1305, 518] width 249 height 25
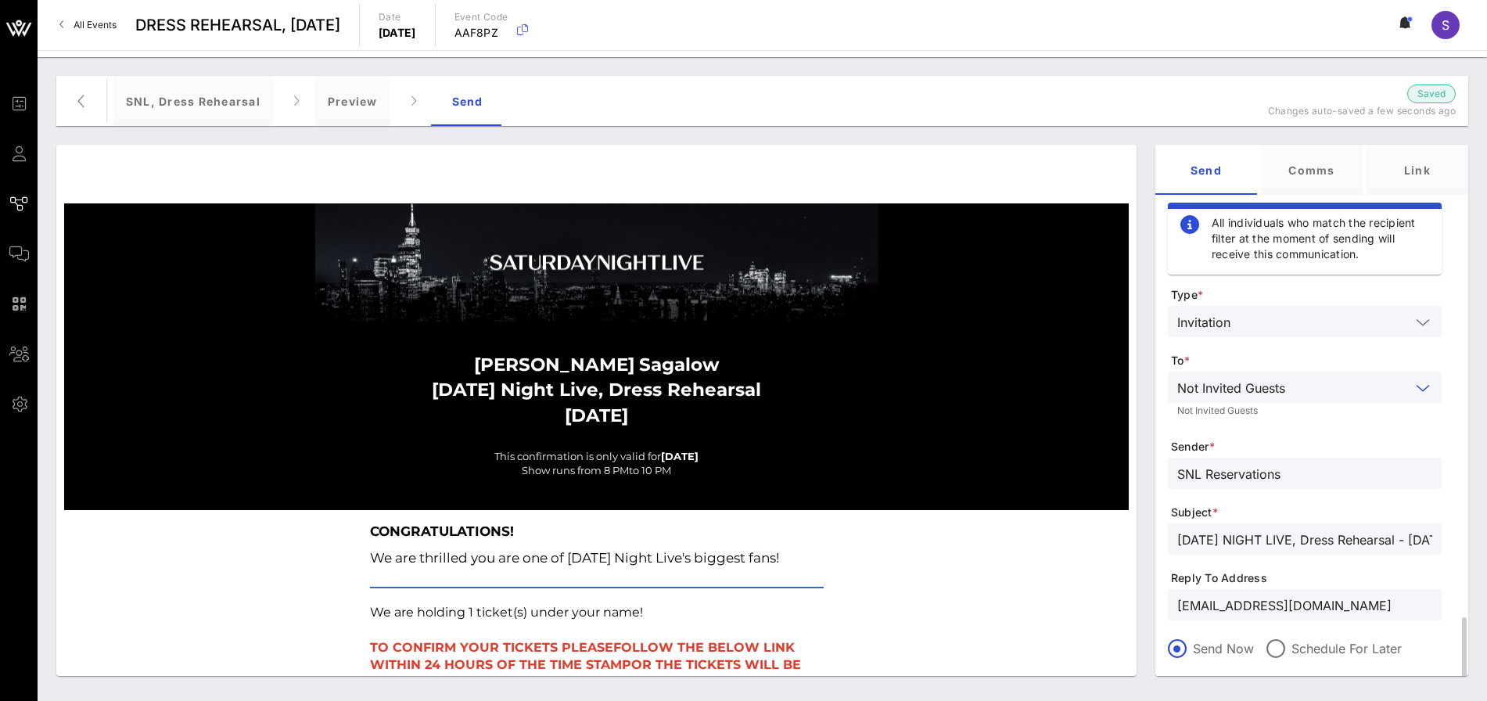
scroll to position [250, 0]
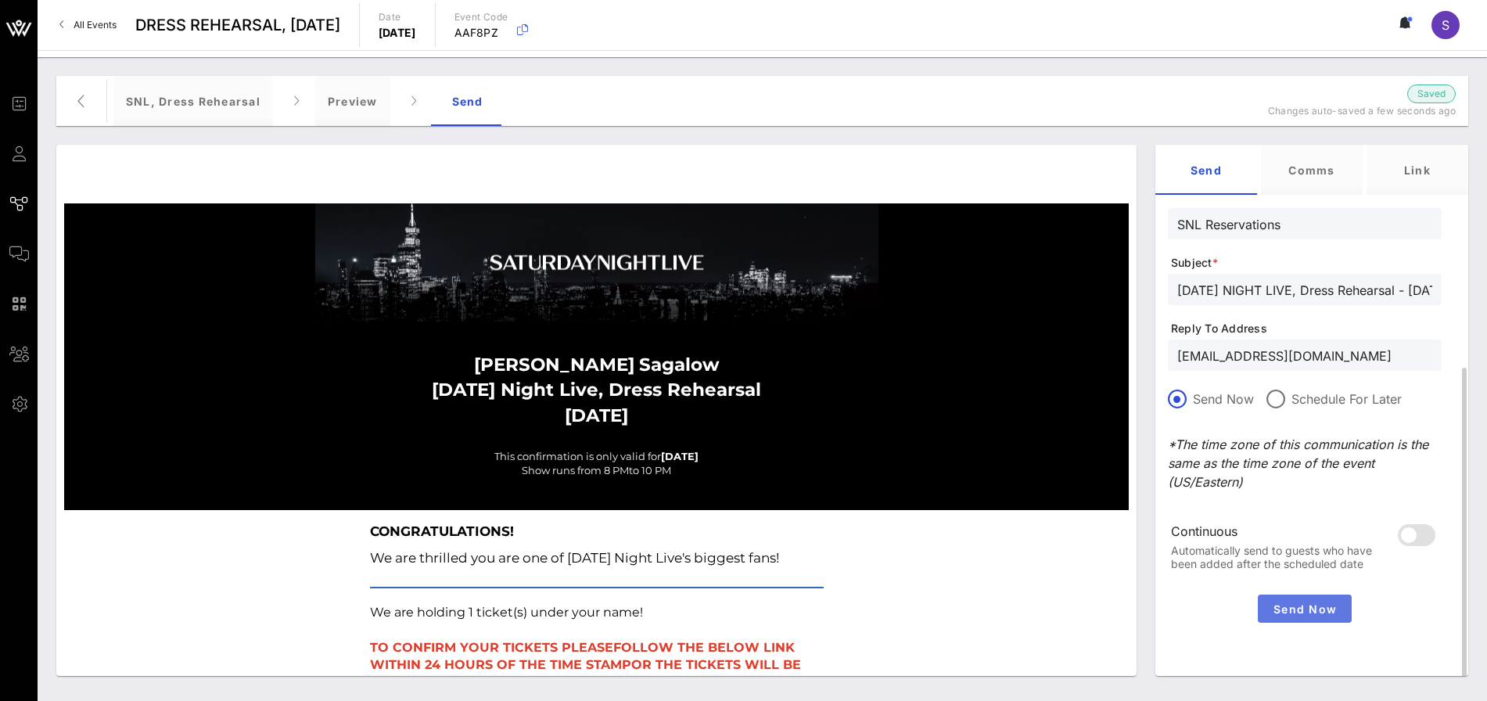
click at [1295, 599] on button "Send Now" at bounding box center [1305, 609] width 94 height 28
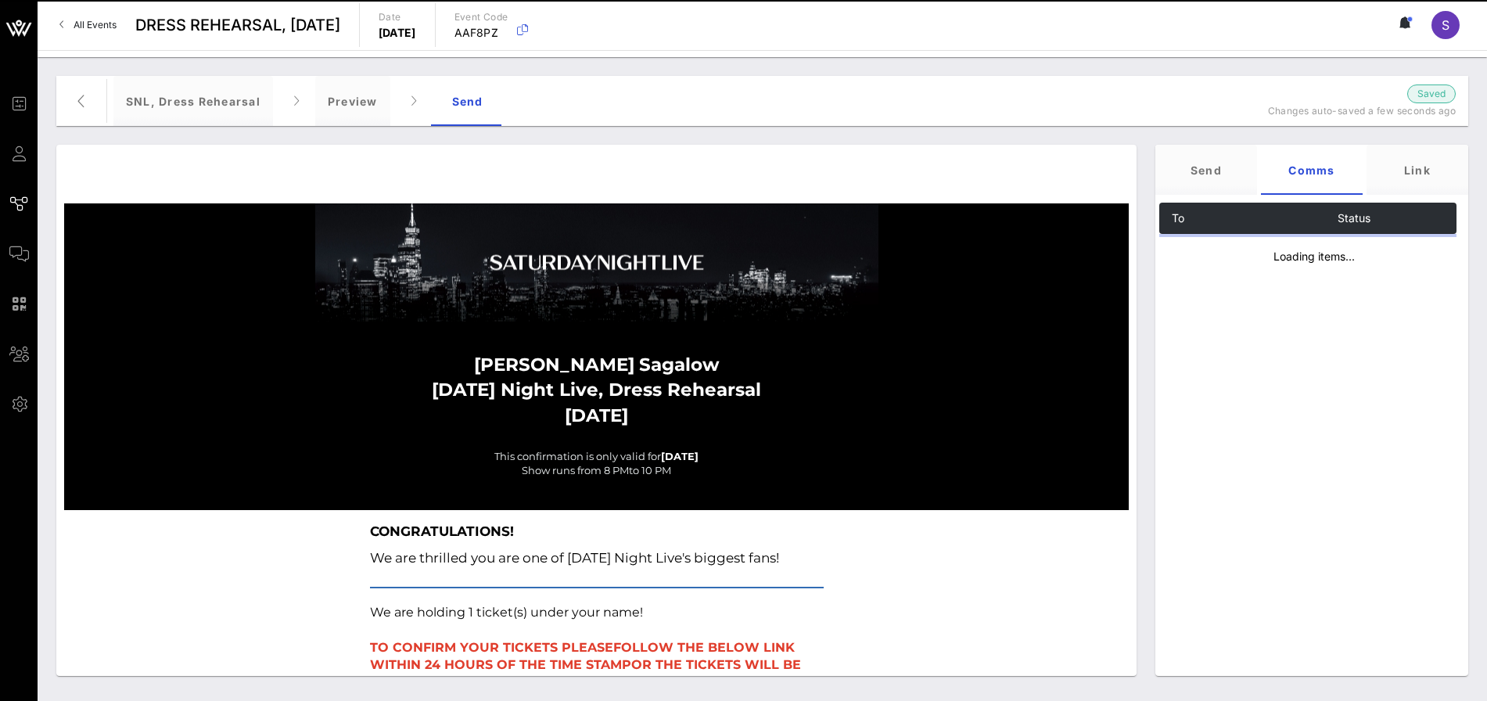
scroll to position [0, 0]
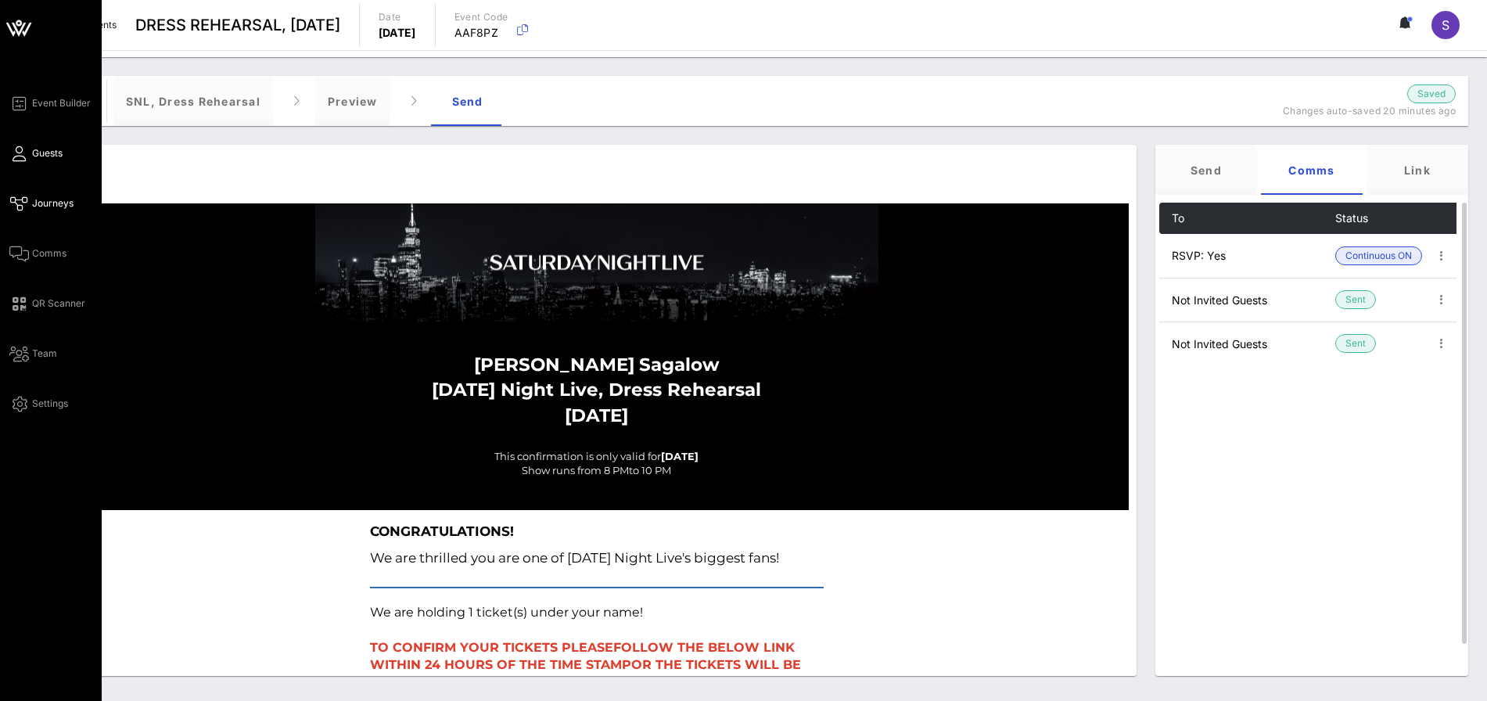
click at [47, 146] on span "Guests" at bounding box center [47, 153] width 31 height 14
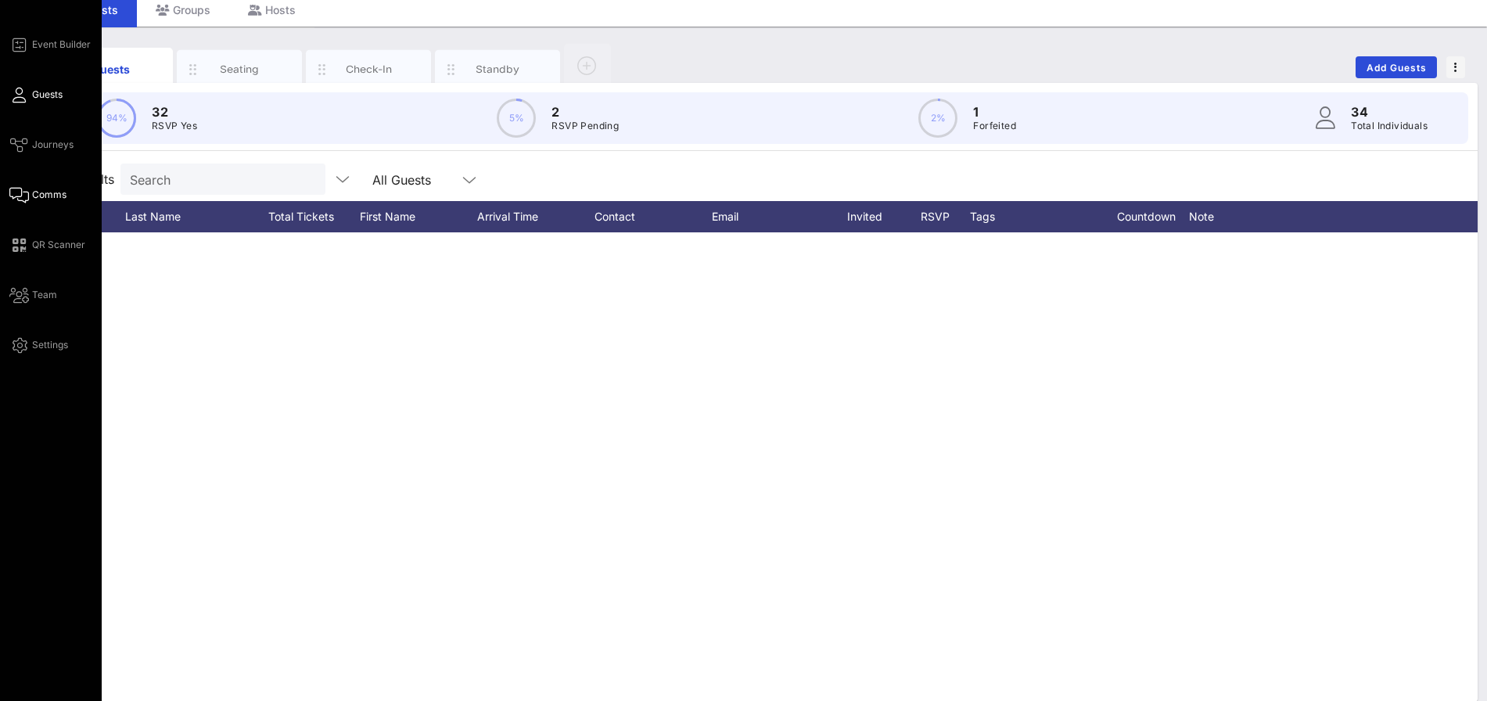
scroll to position [1020, 0]
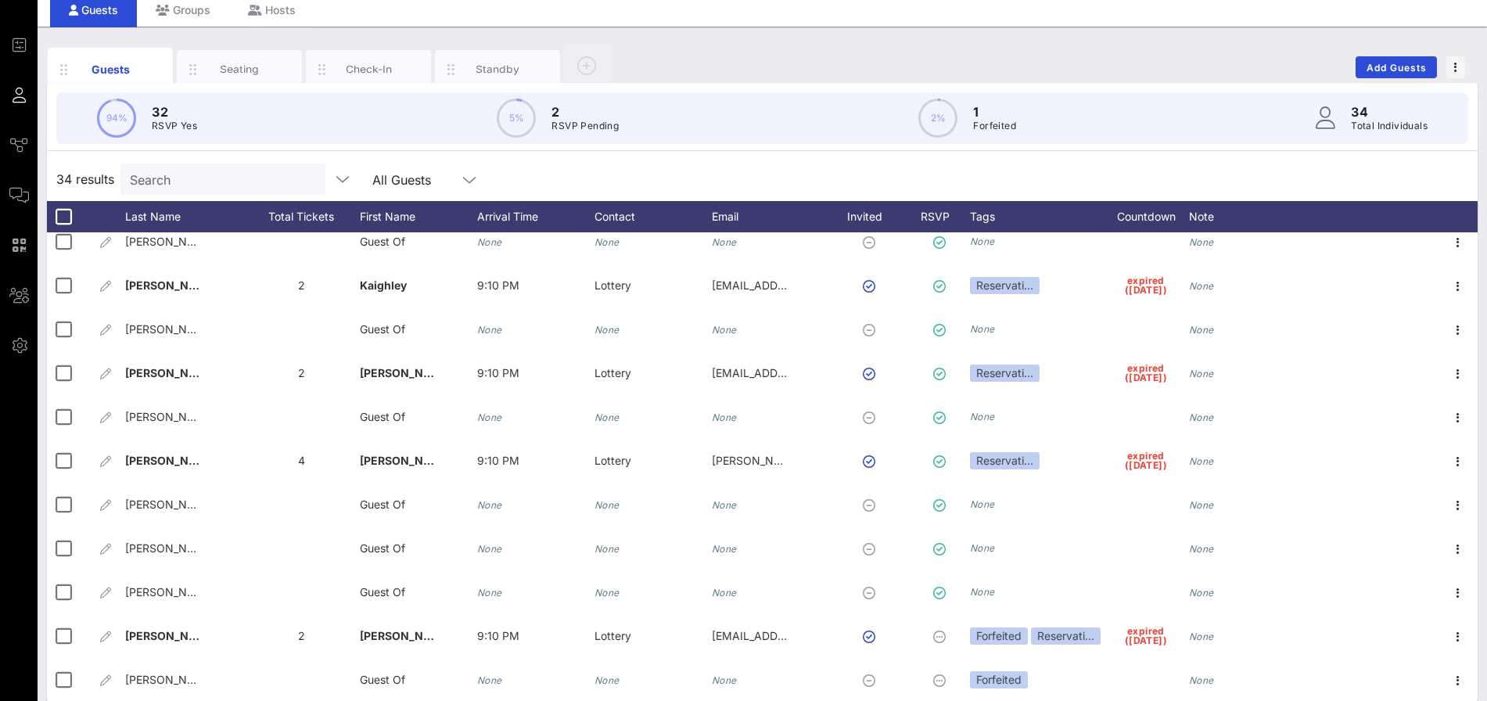
click at [843, 68] on div "Guests Seating Check-In Standby Add Guests" at bounding box center [762, 67] width 1431 height 50
click at [1370, 67] on span "Add Guests" at bounding box center [1397, 68] width 62 height 12
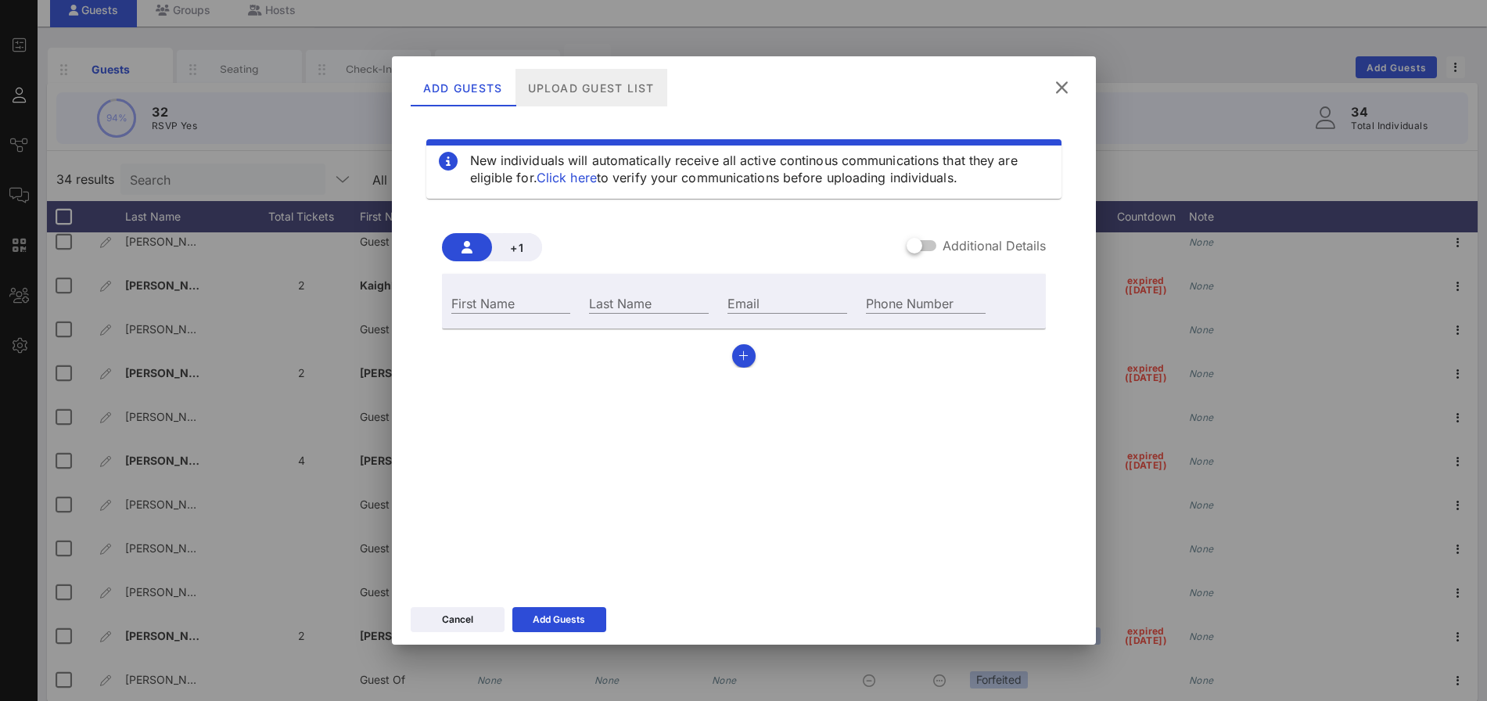
click at [619, 95] on div "Upload Guest List" at bounding box center [591, 88] width 152 height 38
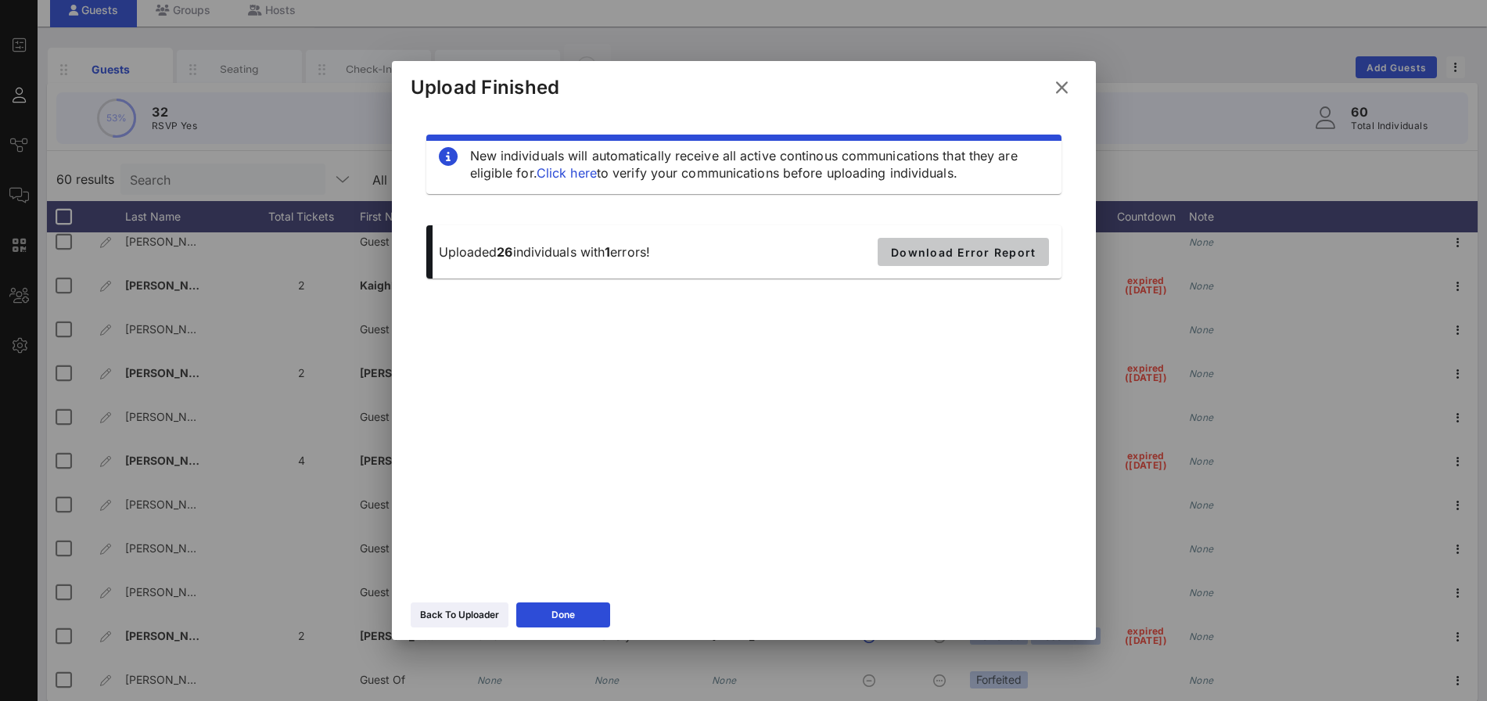
click at [998, 257] on span "Download Error Report" at bounding box center [963, 252] width 146 height 13
click at [656, 329] on div "New individuals will automatically receive all active continous communications …" at bounding box center [744, 344] width 667 height 469
click at [574, 625] on button "Done" at bounding box center [563, 614] width 94 height 25
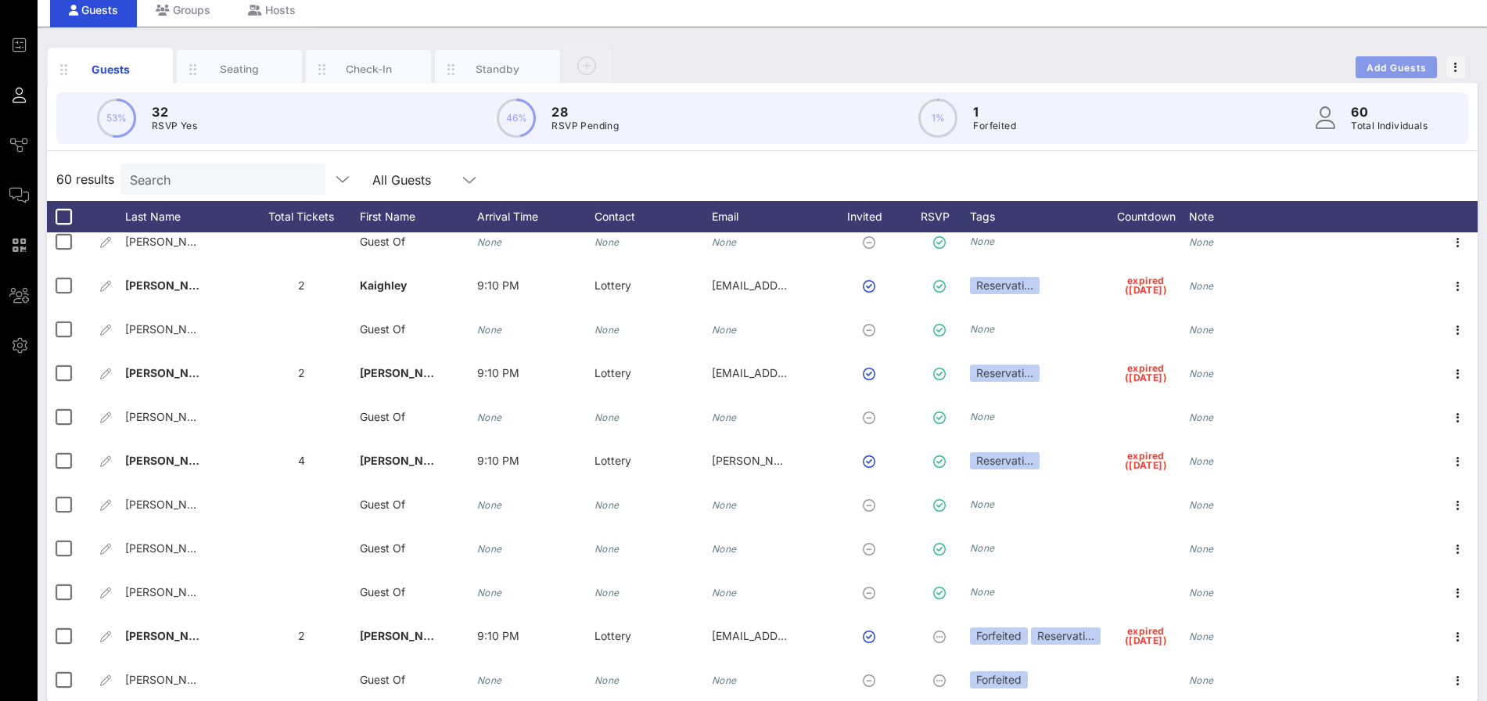
click at [1392, 64] on span "Add Guests" at bounding box center [1397, 68] width 62 height 12
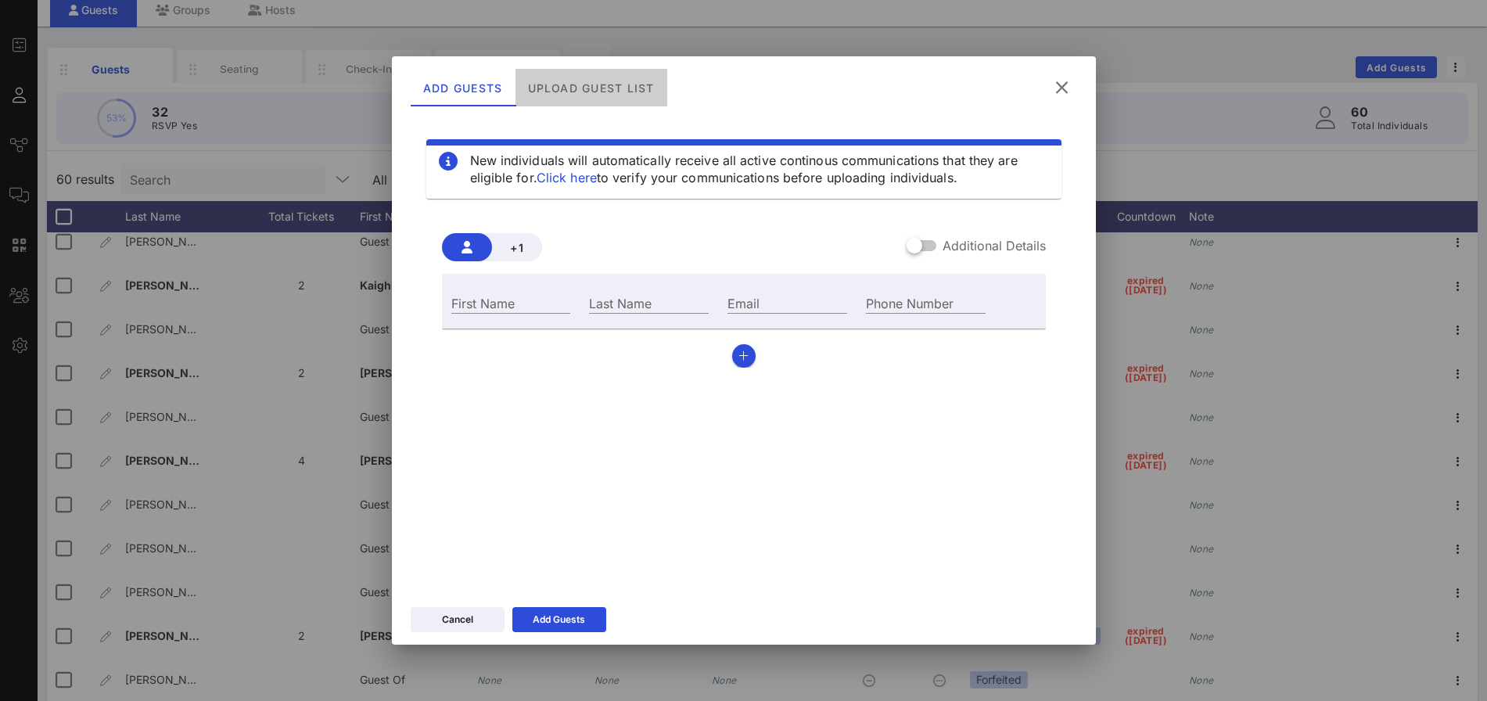
drag, startPoint x: 586, startPoint y: 87, endPoint x: 731, endPoint y: 109, distance: 146.4
click at [590, 90] on div "Upload Guest List" at bounding box center [591, 88] width 152 height 38
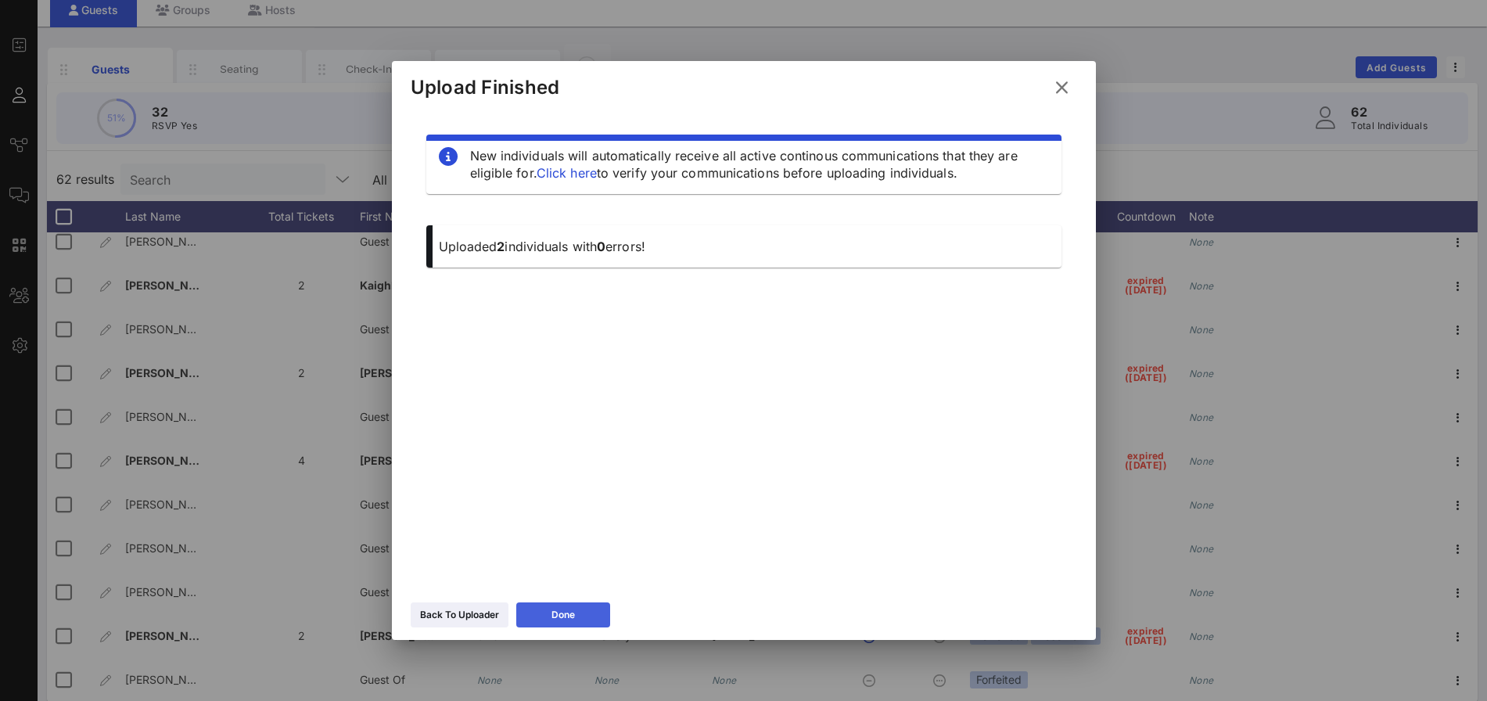
click at [587, 613] on button "Done" at bounding box center [563, 614] width 94 height 25
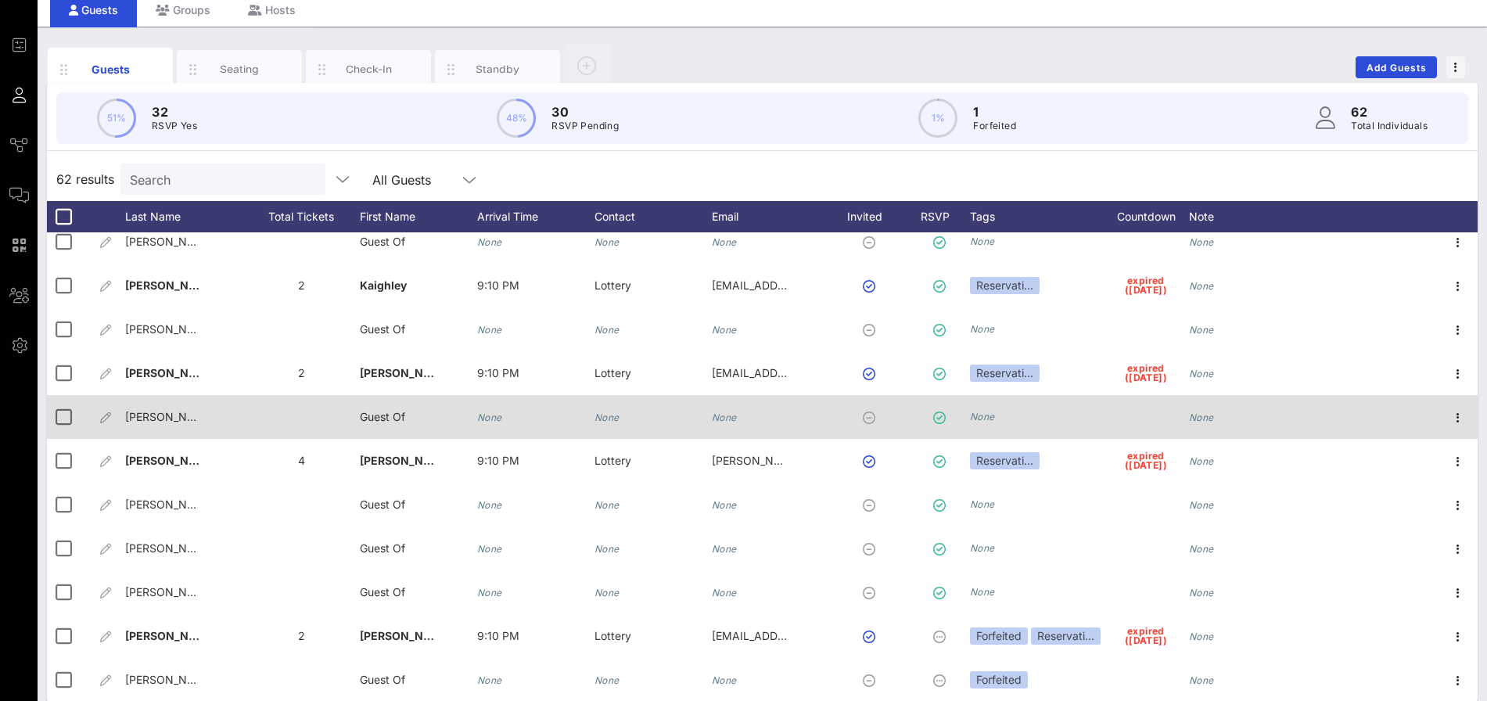
click at [1465, 434] on div at bounding box center [1458, 417] width 39 height 44
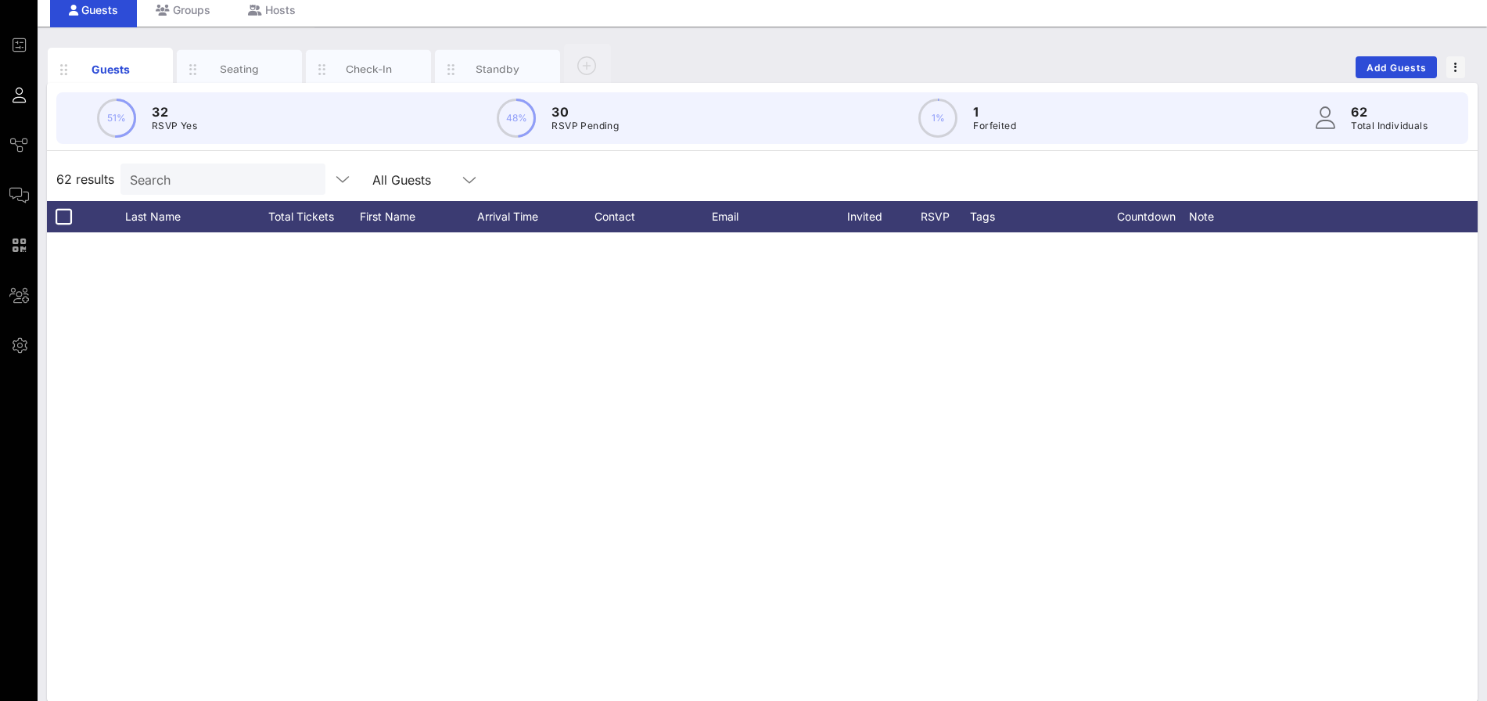
scroll to position [2247, 0]
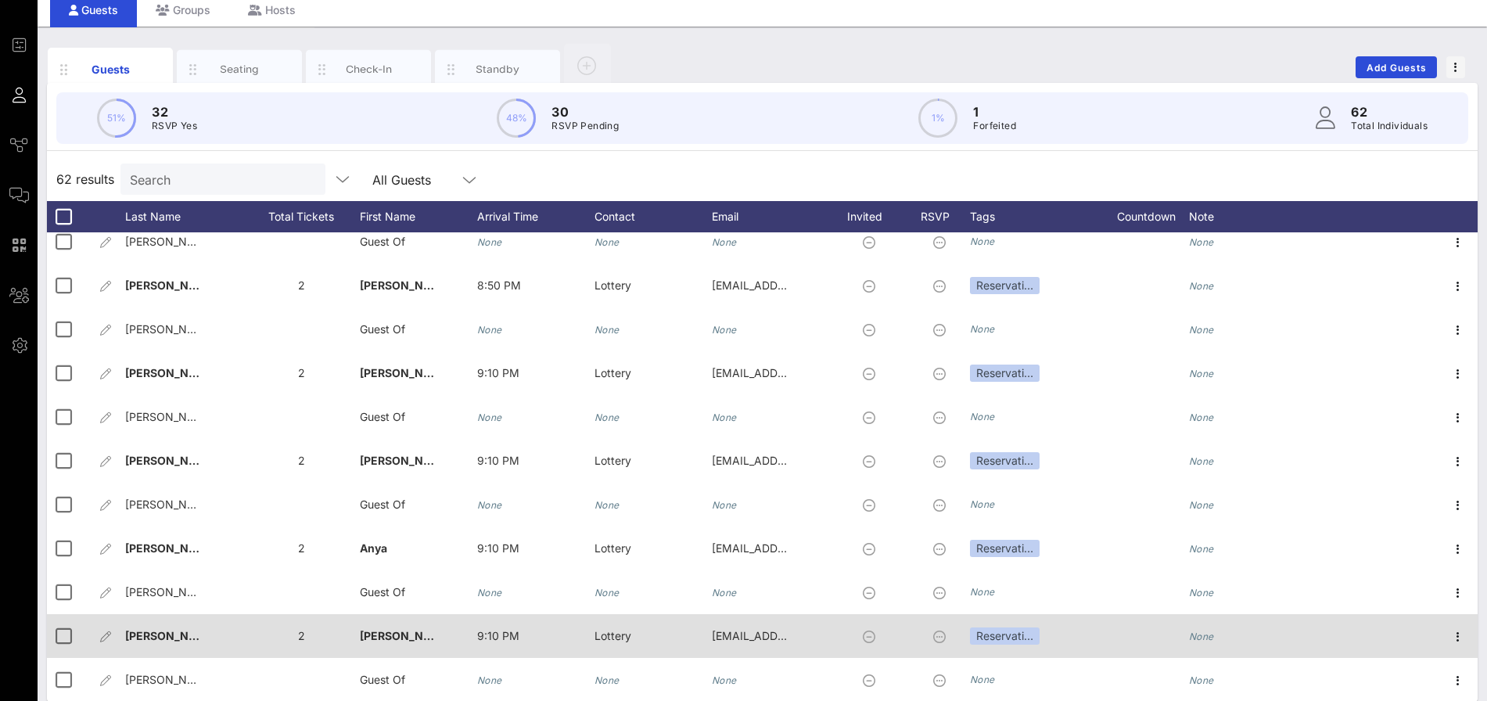
click at [162, 639] on span "Felice�" at bounding box center [176, 635] width 103 height 13
type input "Felice"
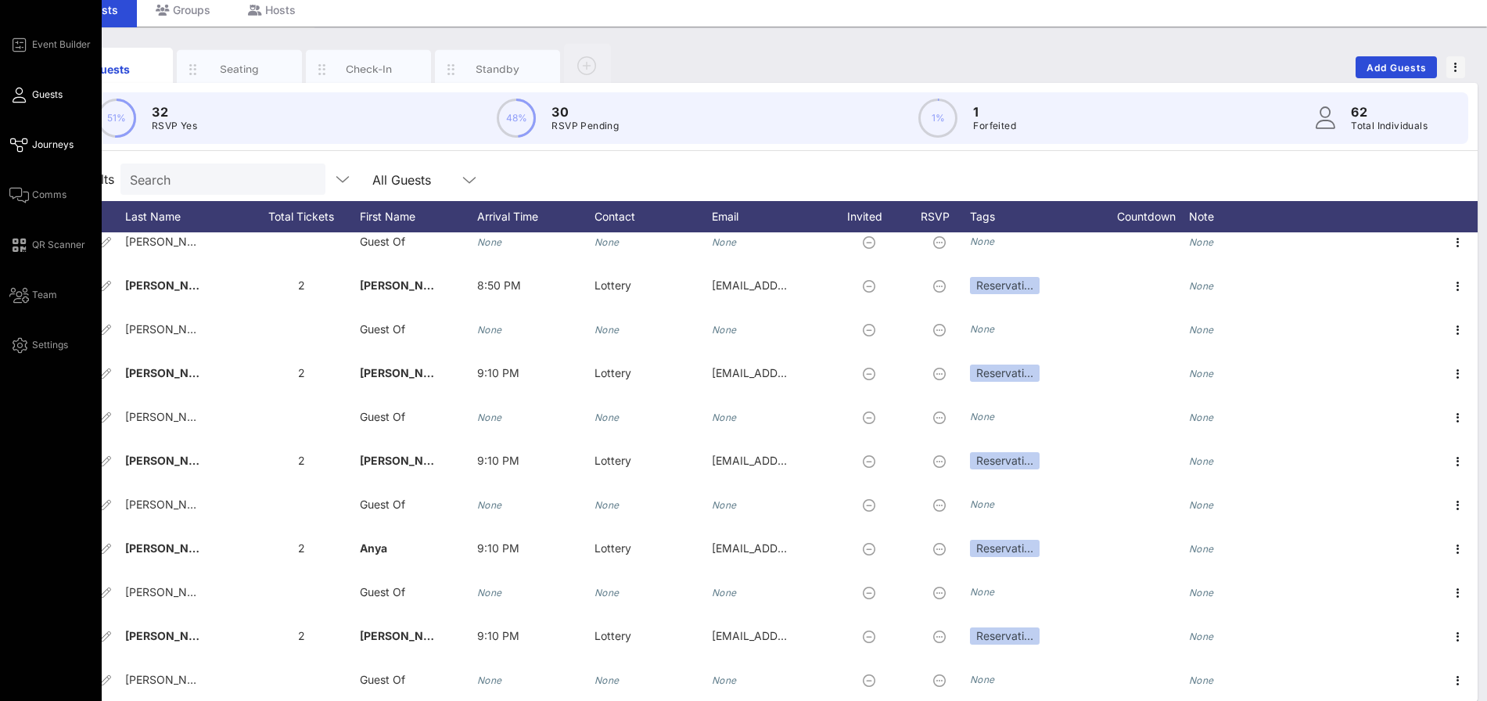
click at [35, 146] on span "Journeys" at bounding box center [52, 145] width 41 height 14
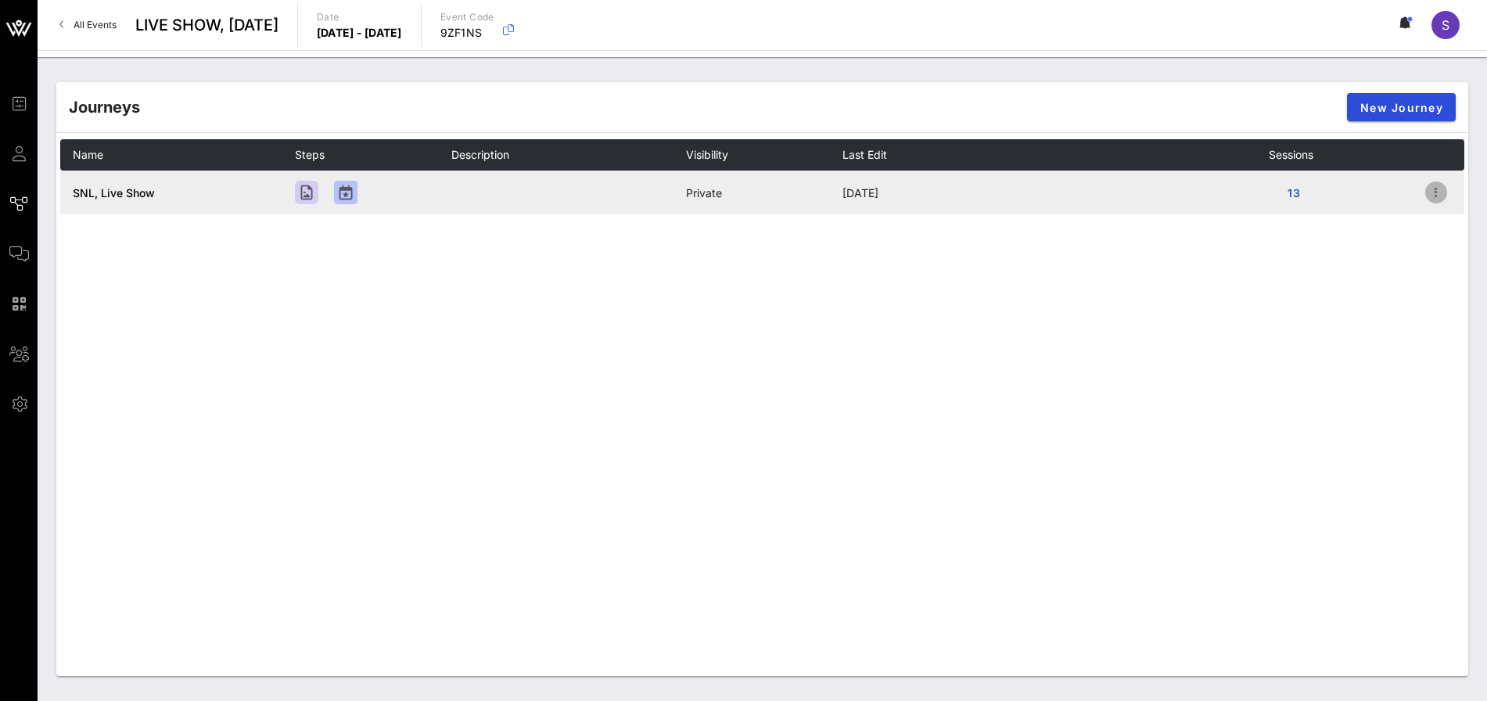
click at [1434, 194] on icon "button" at bounding box center [1436, 192] width 19 height 19
click at [1433, 218] on div "Open" at bounding box center [1435, 221] width 56 height 15
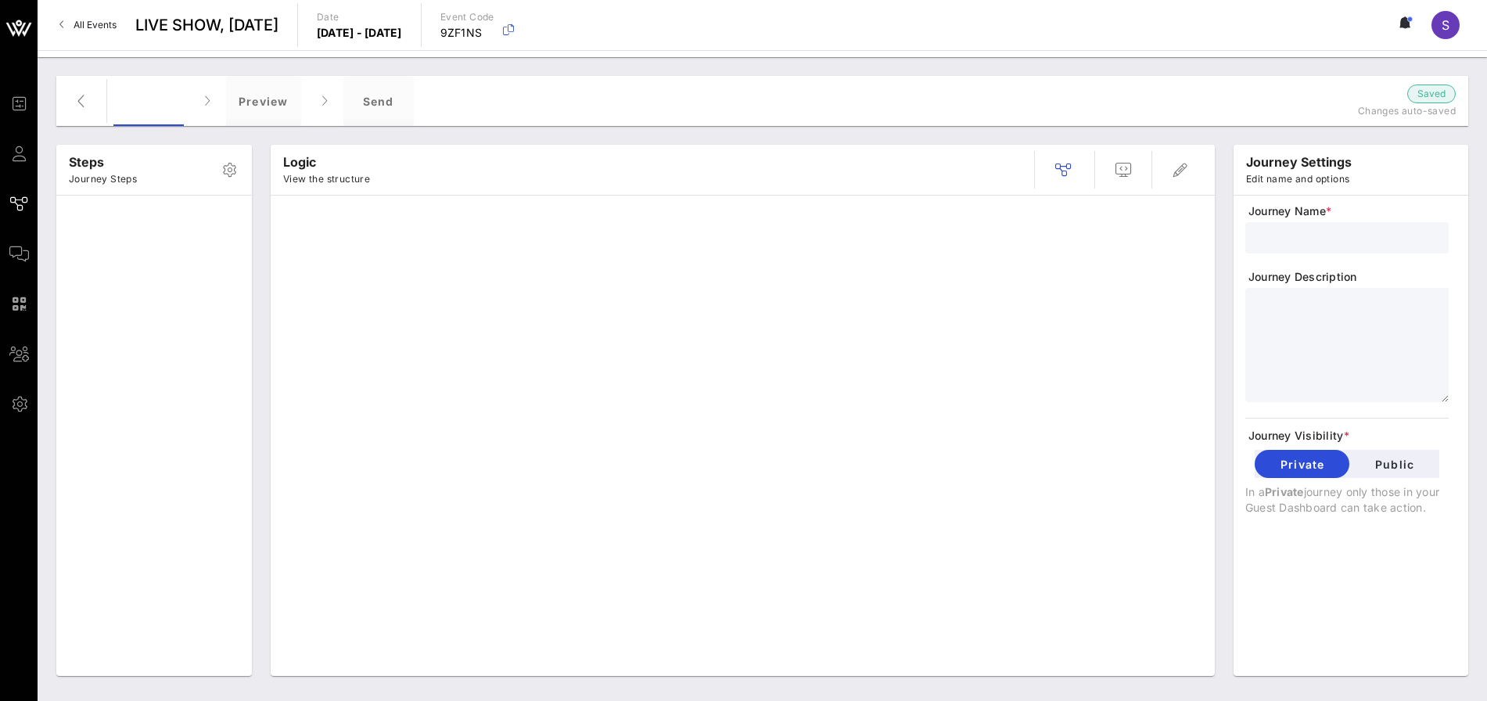
type input "SNL, Live Show"
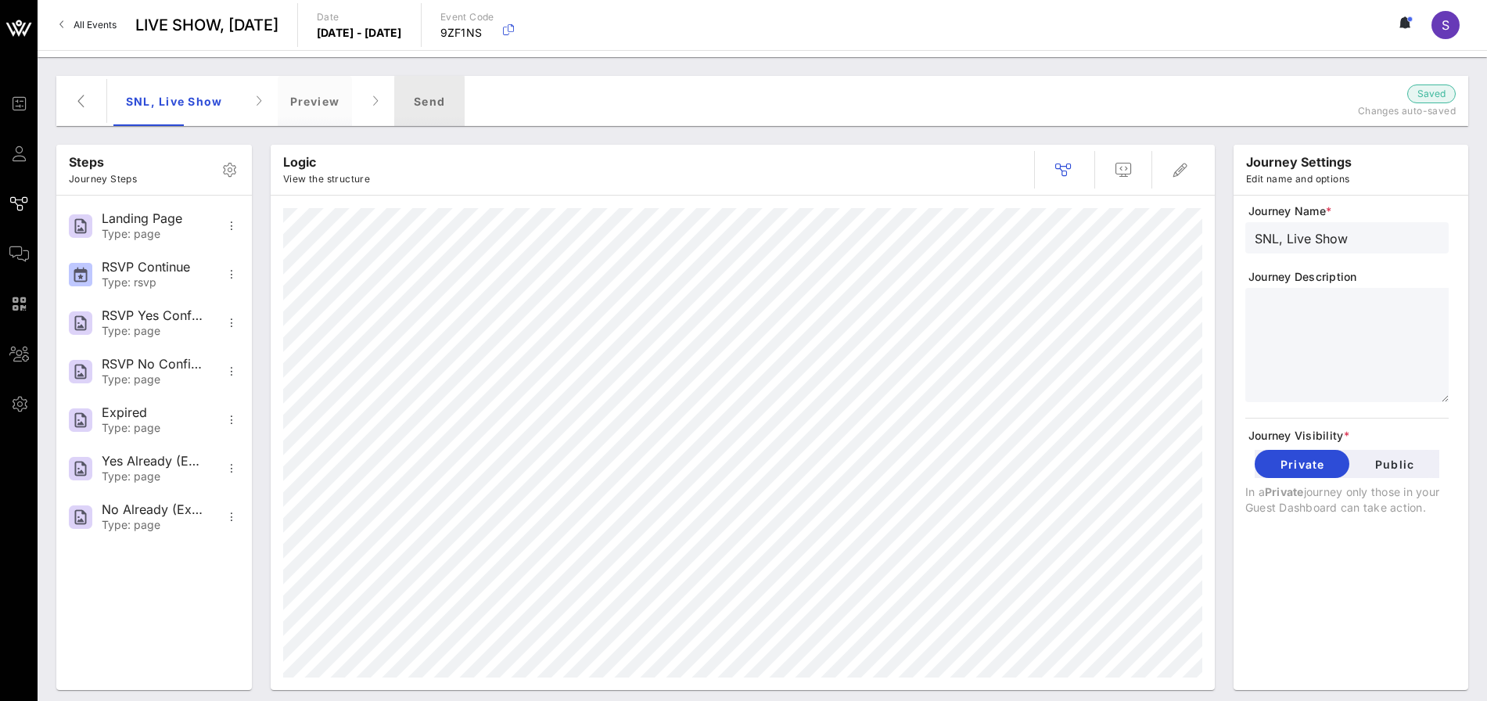
click at [430, 92] on div "Send" at bounding box center [429, 101] width 70 height 50
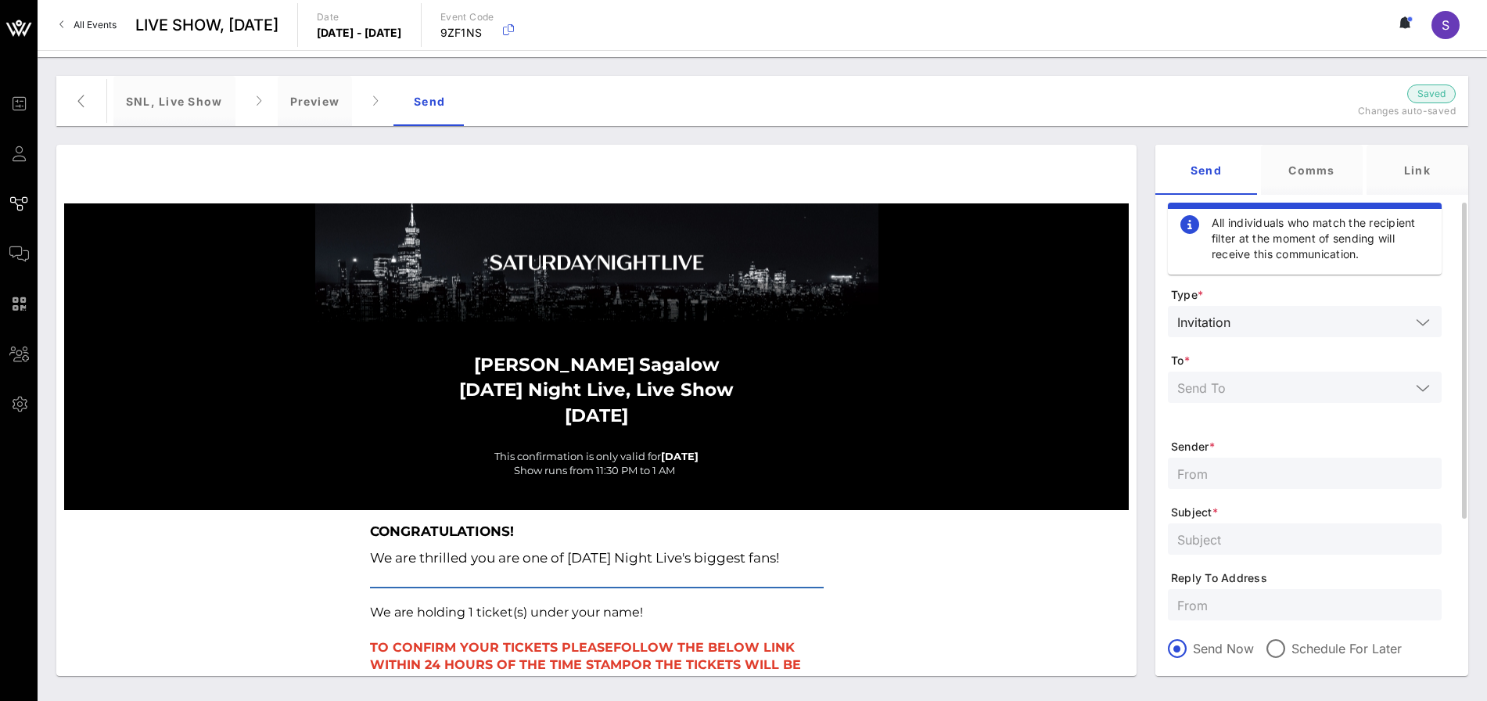
click at [1378, 382] on input "text" at bounding box center [1294, 387] width 233 height 20
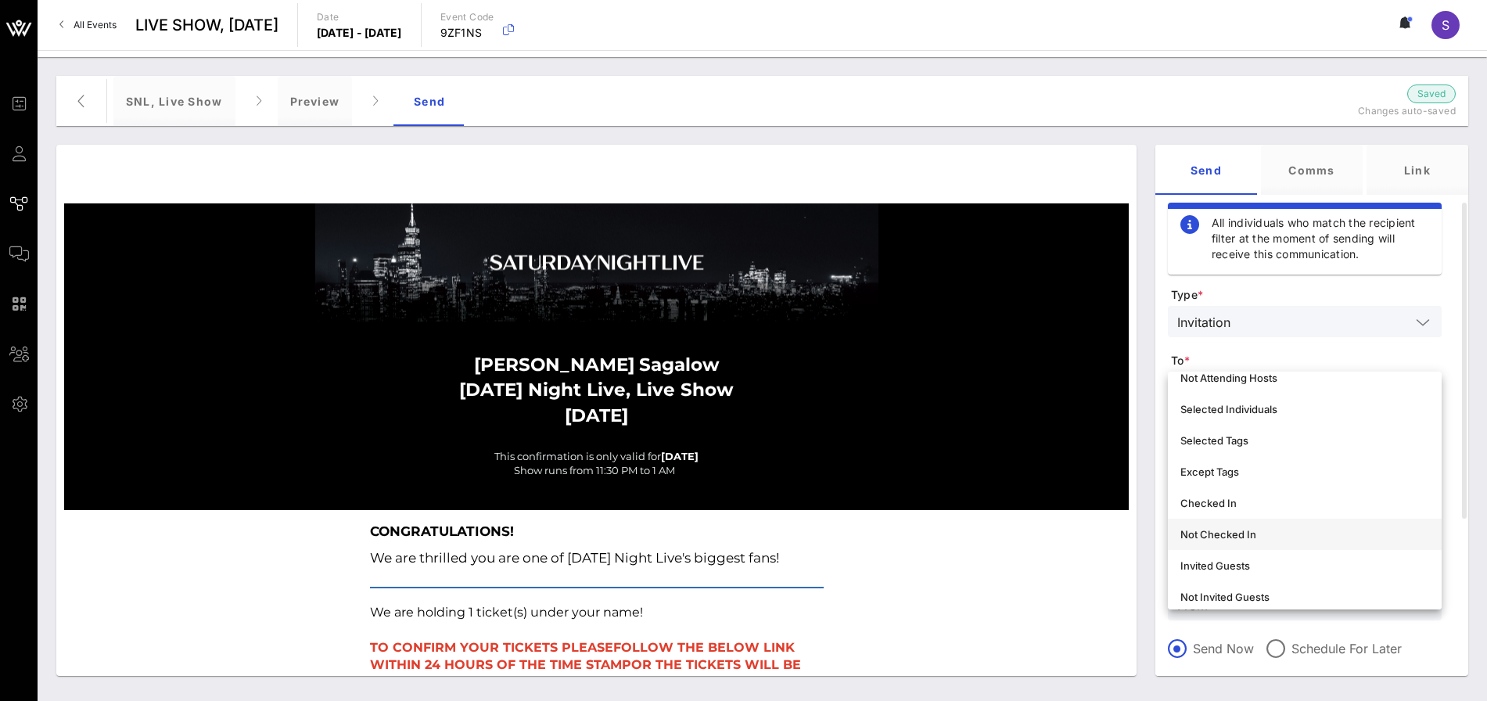
scroll to position [156, 0]
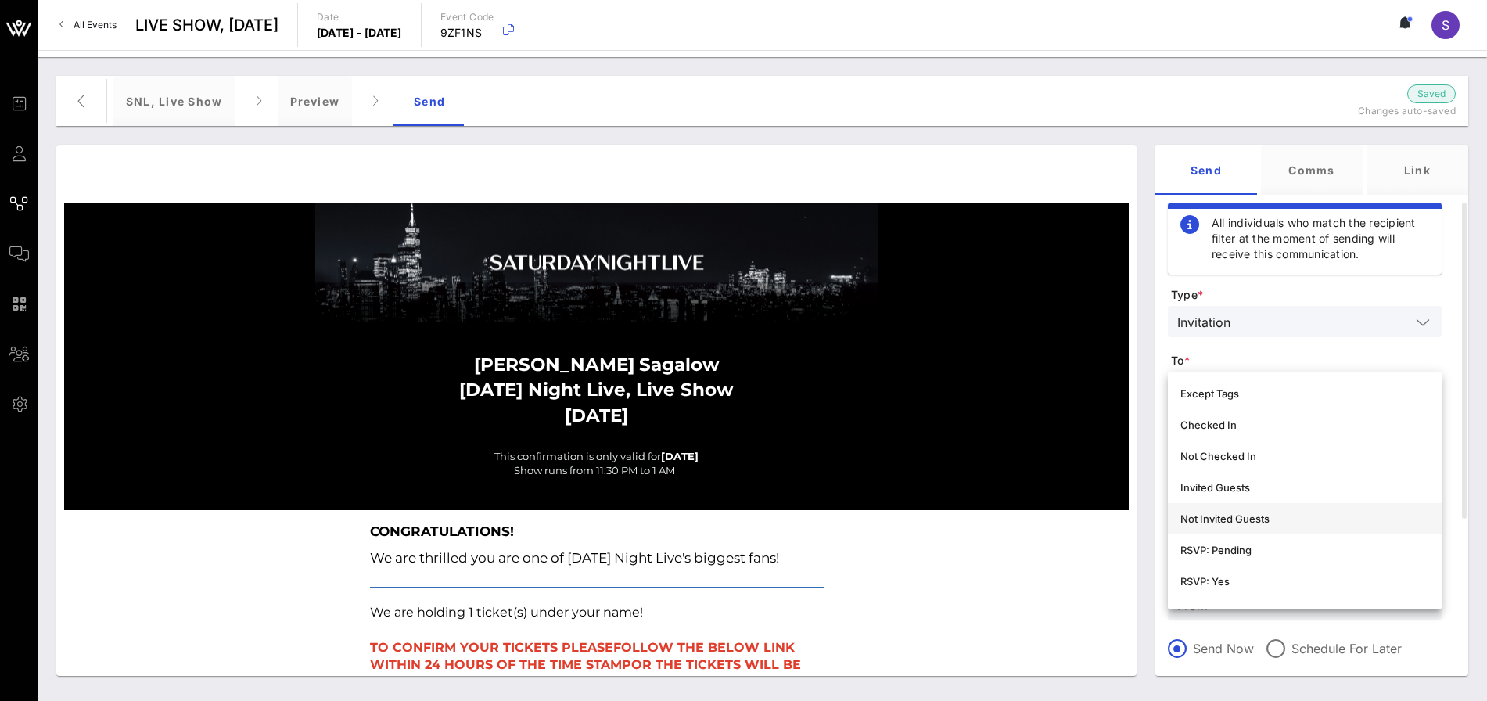
click at [1299, 522] on div "Not Invited Guests" at bounding box center [1305, 519] width 249 height 13
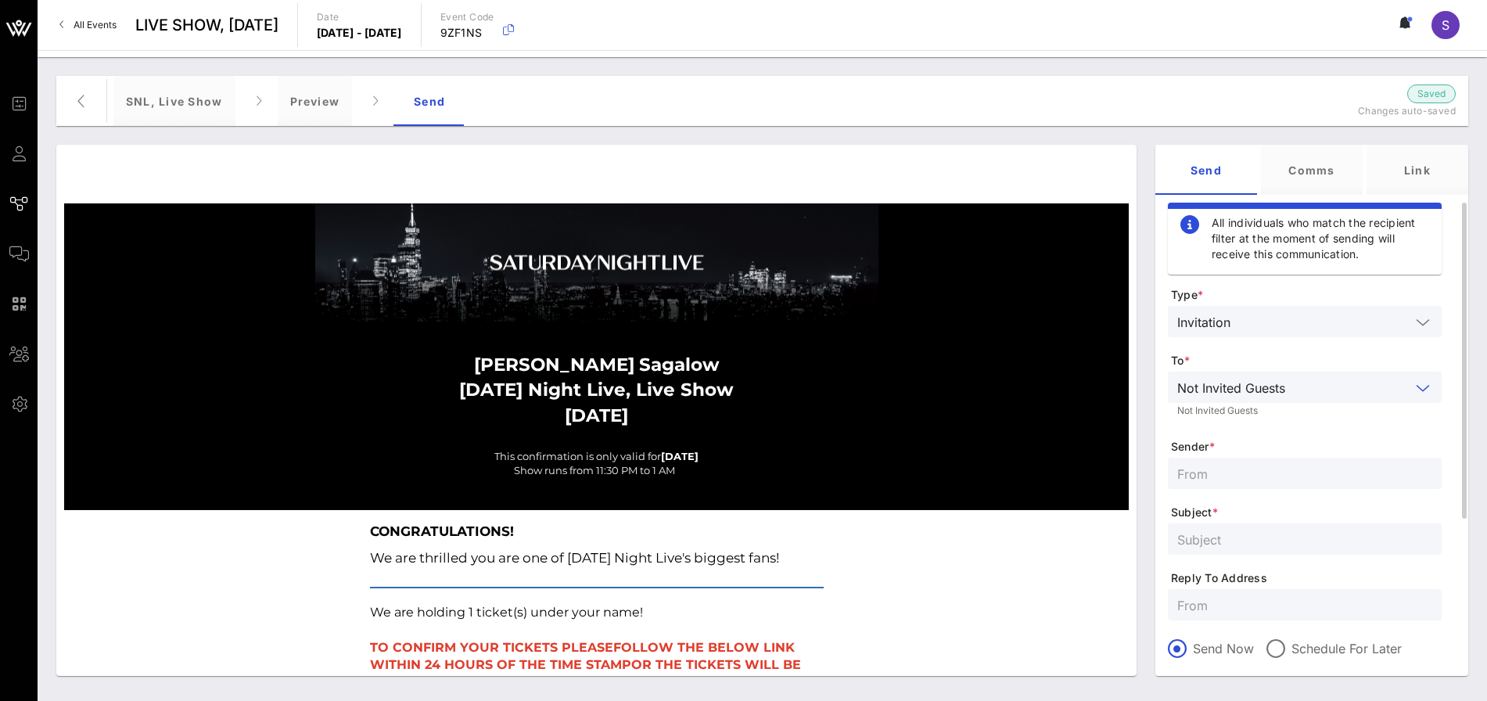
click at [1229, 477] on input "text" at bounding box center [1305, 473] width 255 height 20
type input "SNL Reservations"
type input "SATURDAY NIGHT LIVE, Live Show - October 18, 2025"
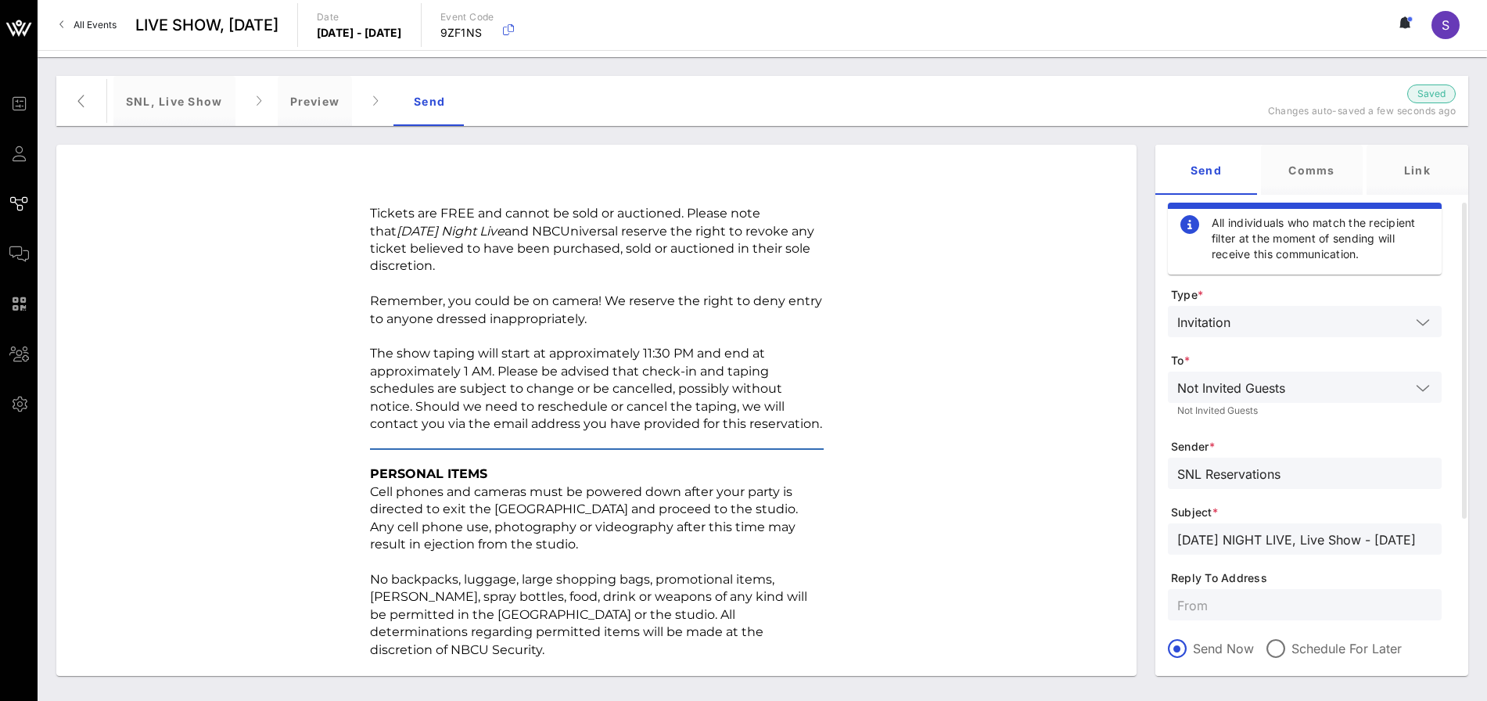
scroll to position [1996, 0]
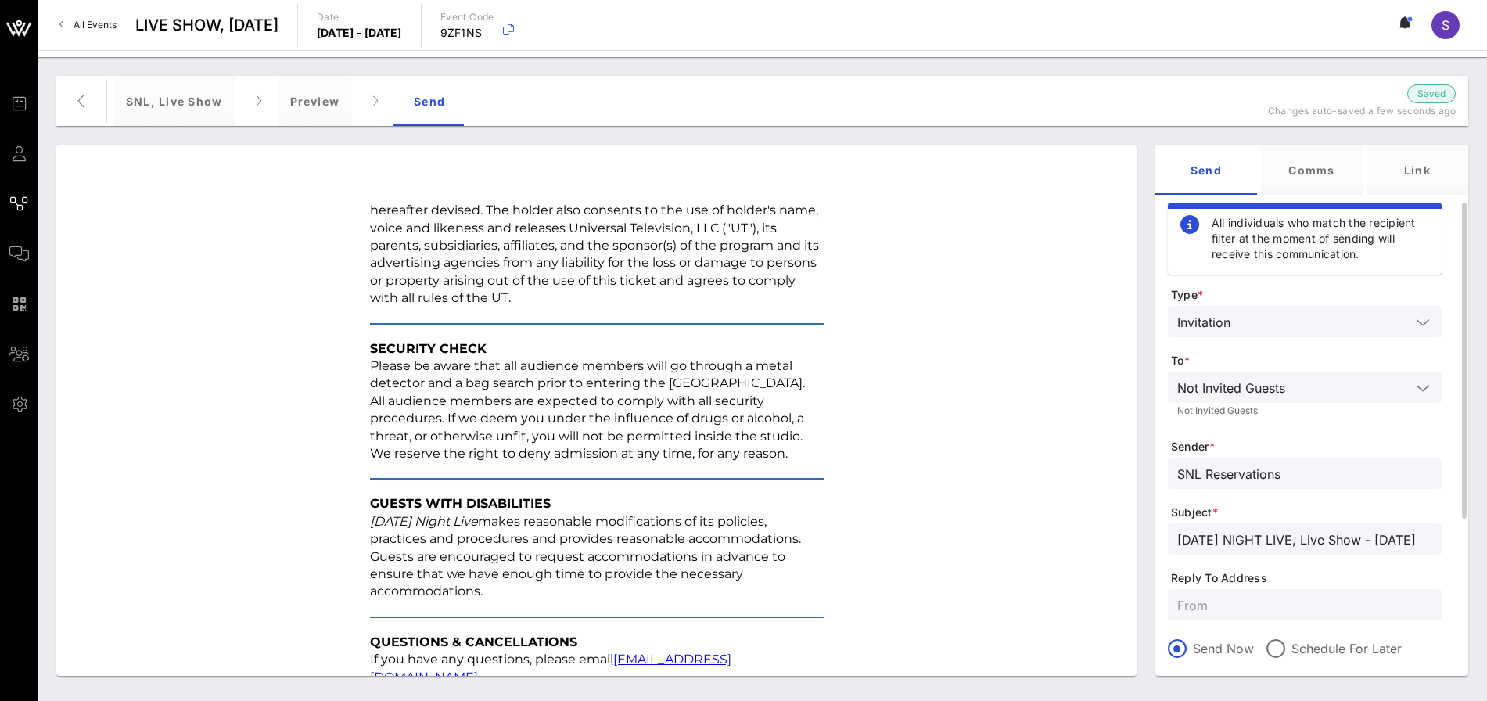
click at [1287, 599] on input "text" at bounding box center [1305, 605] width 255 height 20
paste input "snl.confirmation@nbcuni.com"
type input "snl.confirmation@nbcuni.com"
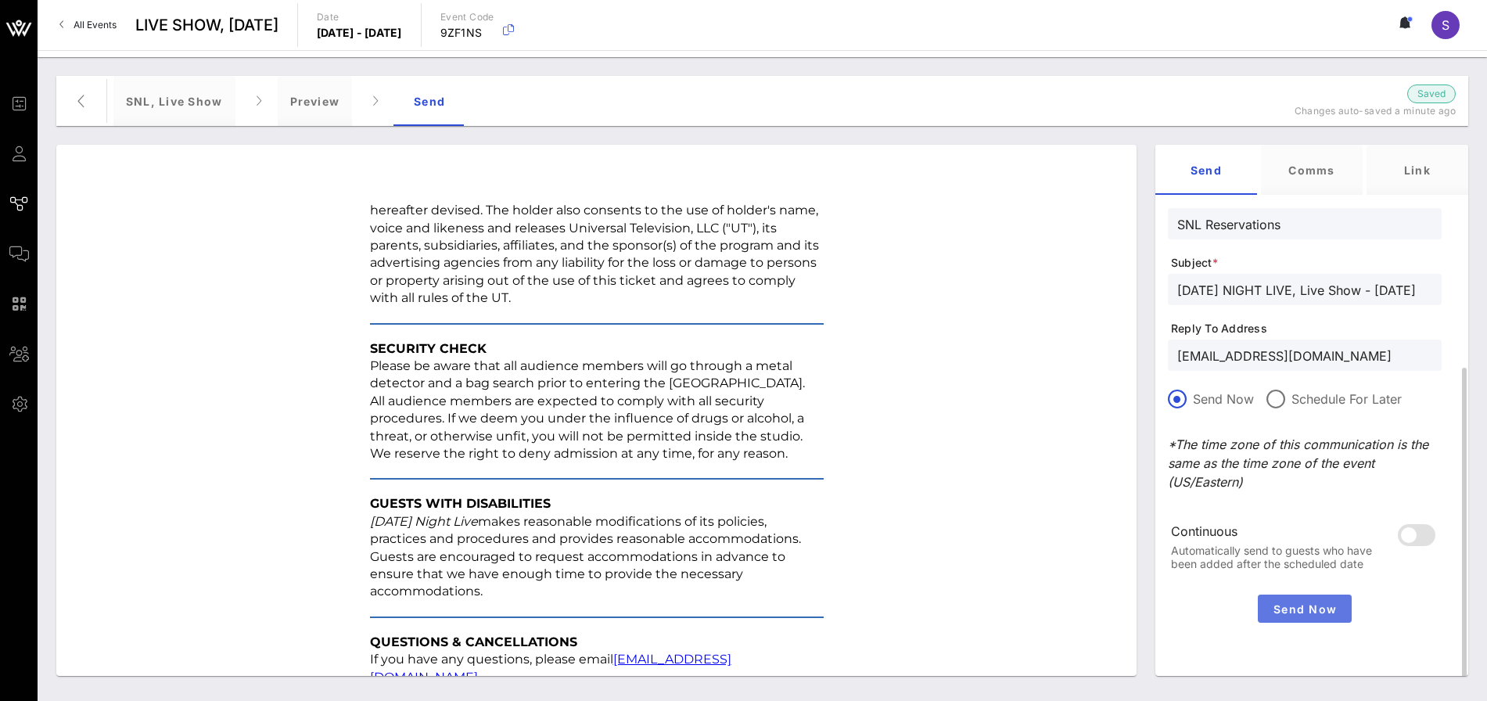
click at [1320, 606] on span "Send Now" at bounding box center [1304, 608] width 81 height 13
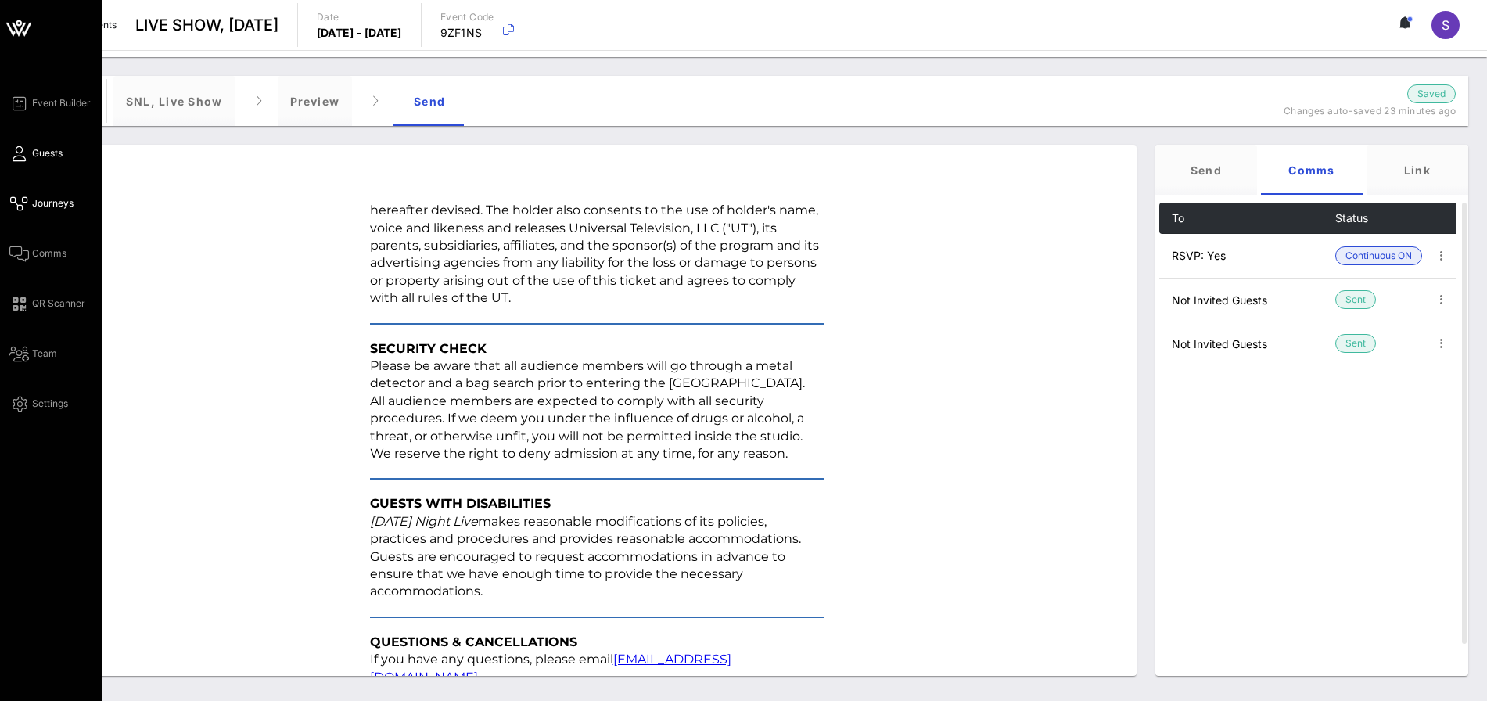
click at [24, 153] on icon at bounding box center [19, 154] width 20 height 2
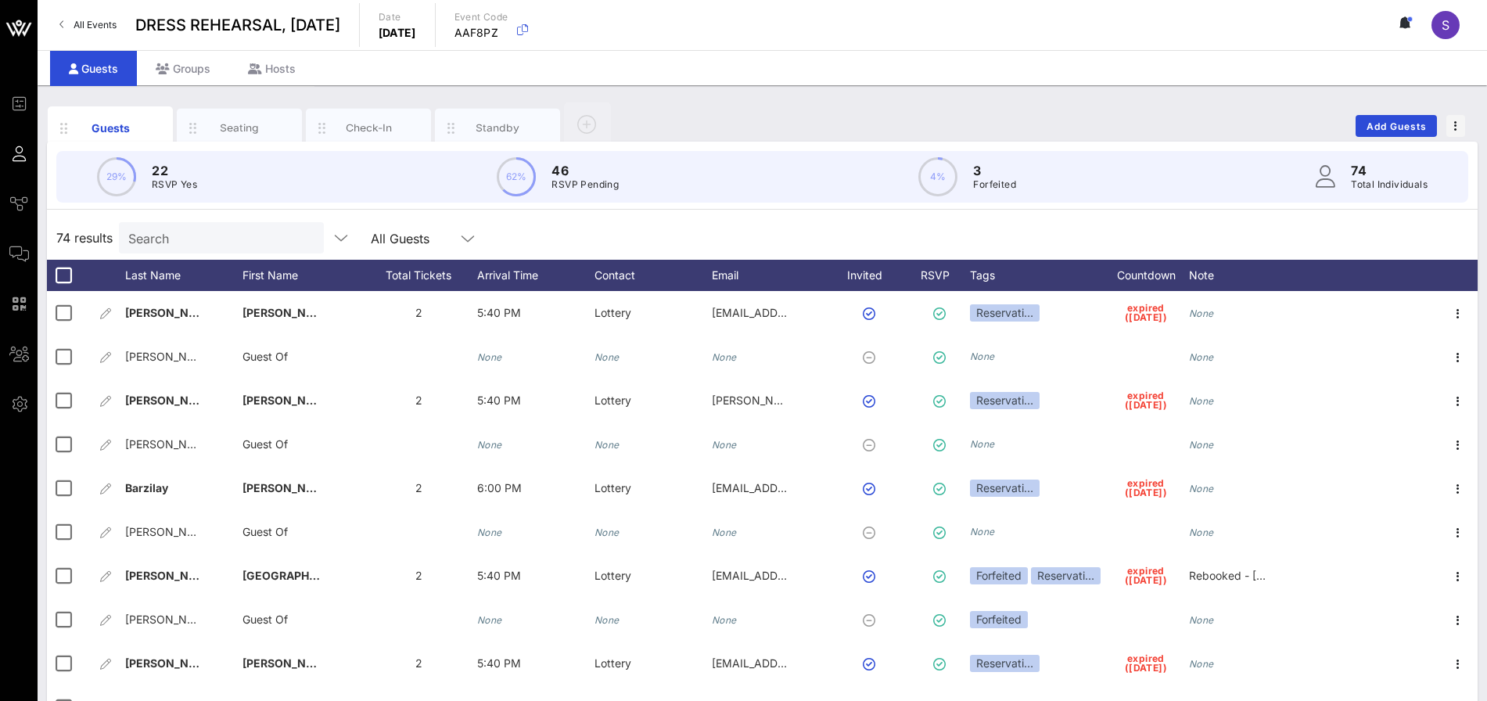
click at [214, 250] on div "Search" at bounding box center [219, 237] width 183 height 31
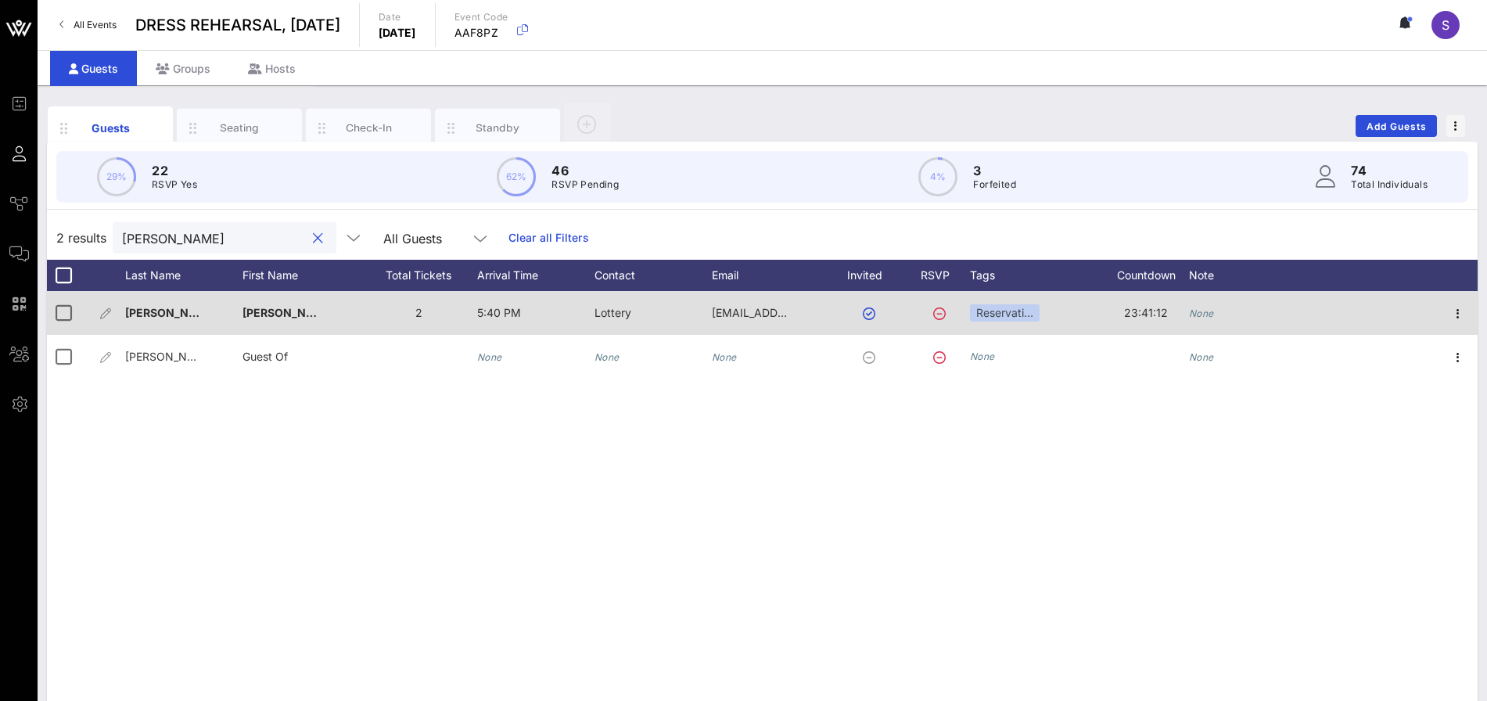
type input "joseph"
click at [1203, 308] on icon "None" at bounding box center [1201, 314] width 25 height 12
type input "EMAILED & RSVP'D NO - will rebook"
drag, startPoint x: 581, startPoint y: 246, endPoint x: 529, endPoint y: 236, distance: 52.6
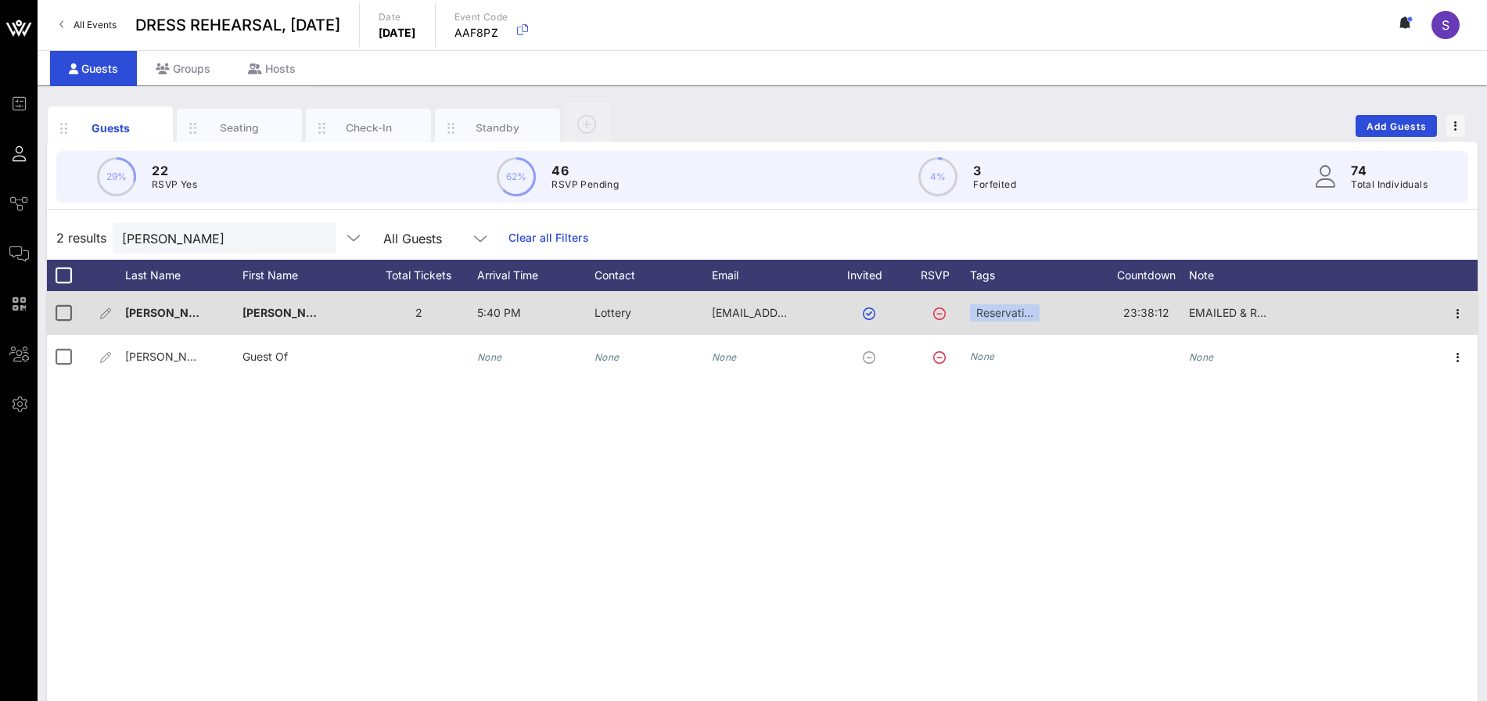
click at [580, 246] on div "2 results joseph All Guests Clear all Filters" at bounding box center [762, 238] width 1431 height 44
click at [529, 236] on link "Clear all Filters" at bounding box center [549, 237] width 81 height 17
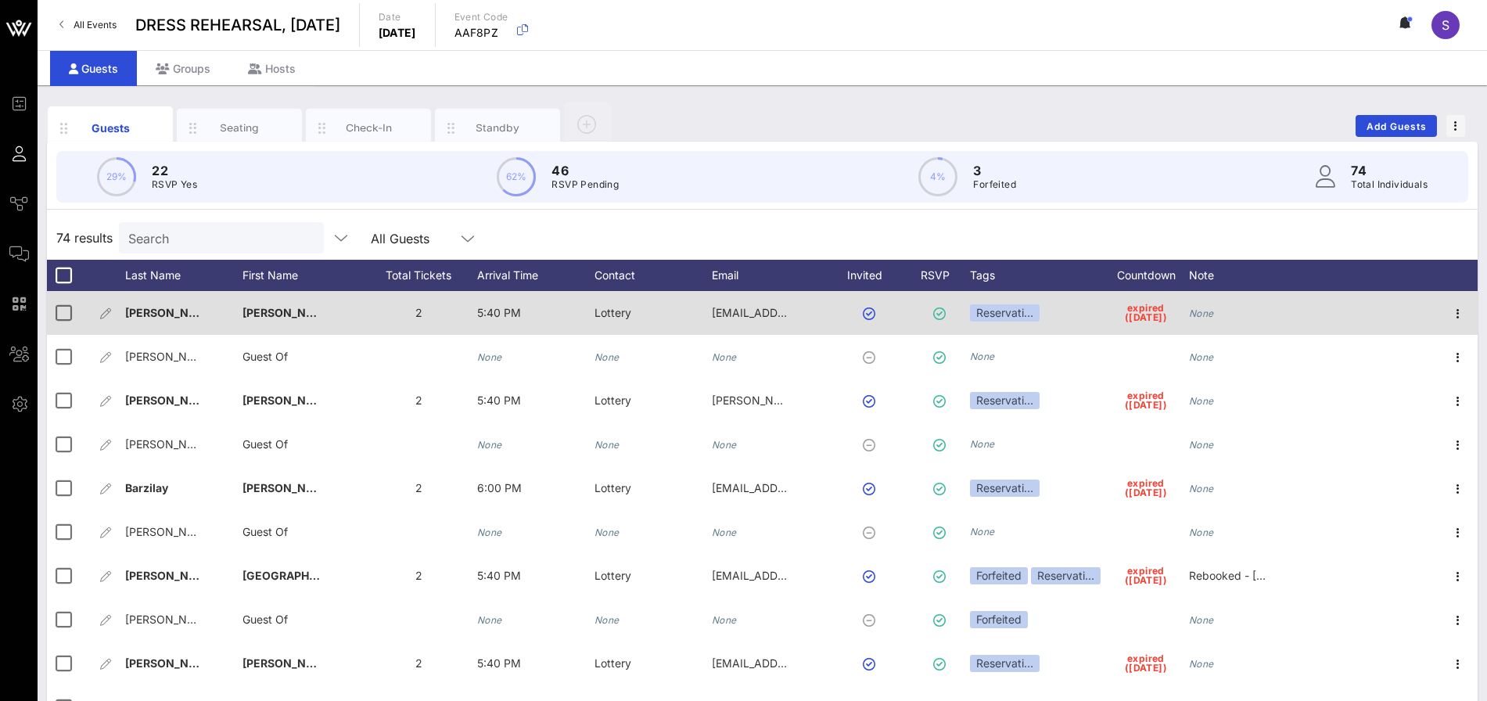
click at [216, 228] on input "Search" at bounding box center [219, 238] width 183 height 20
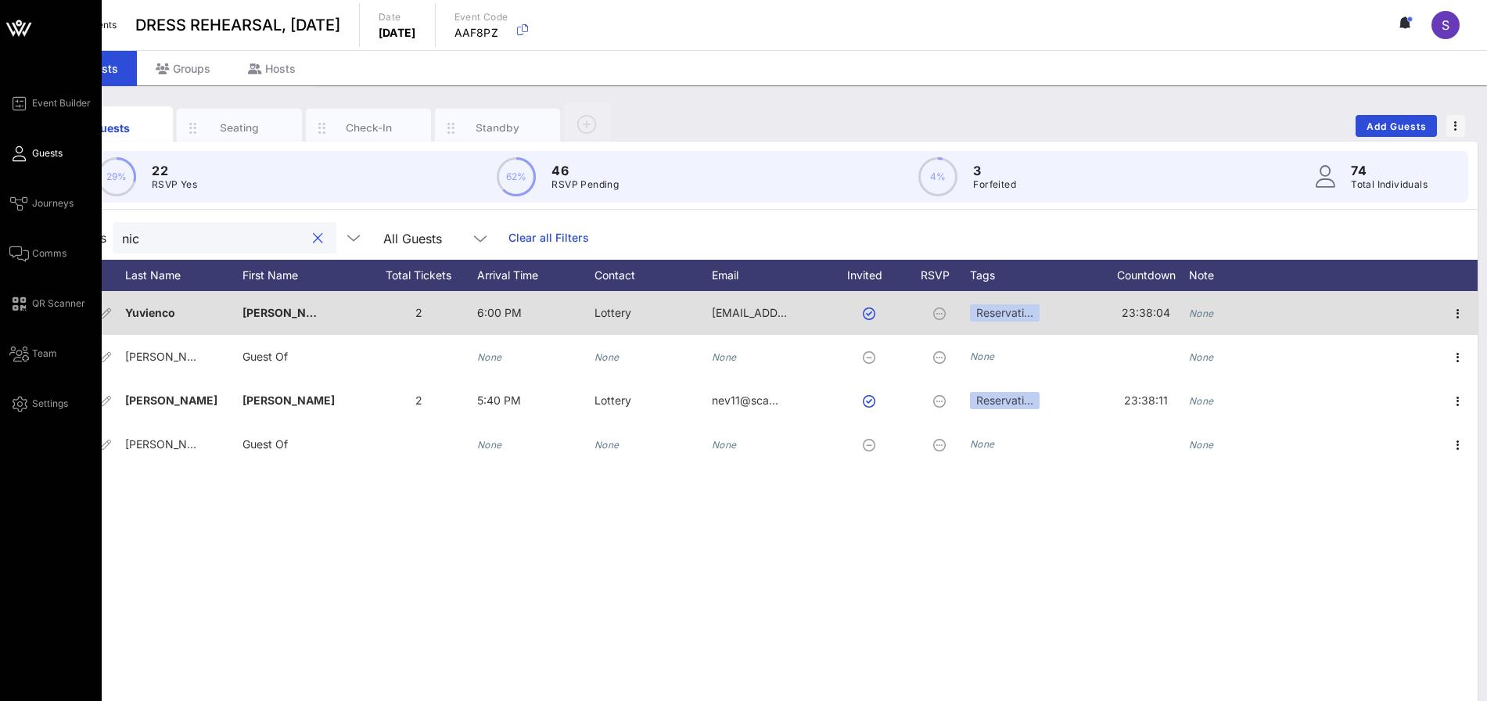
type input "nic"
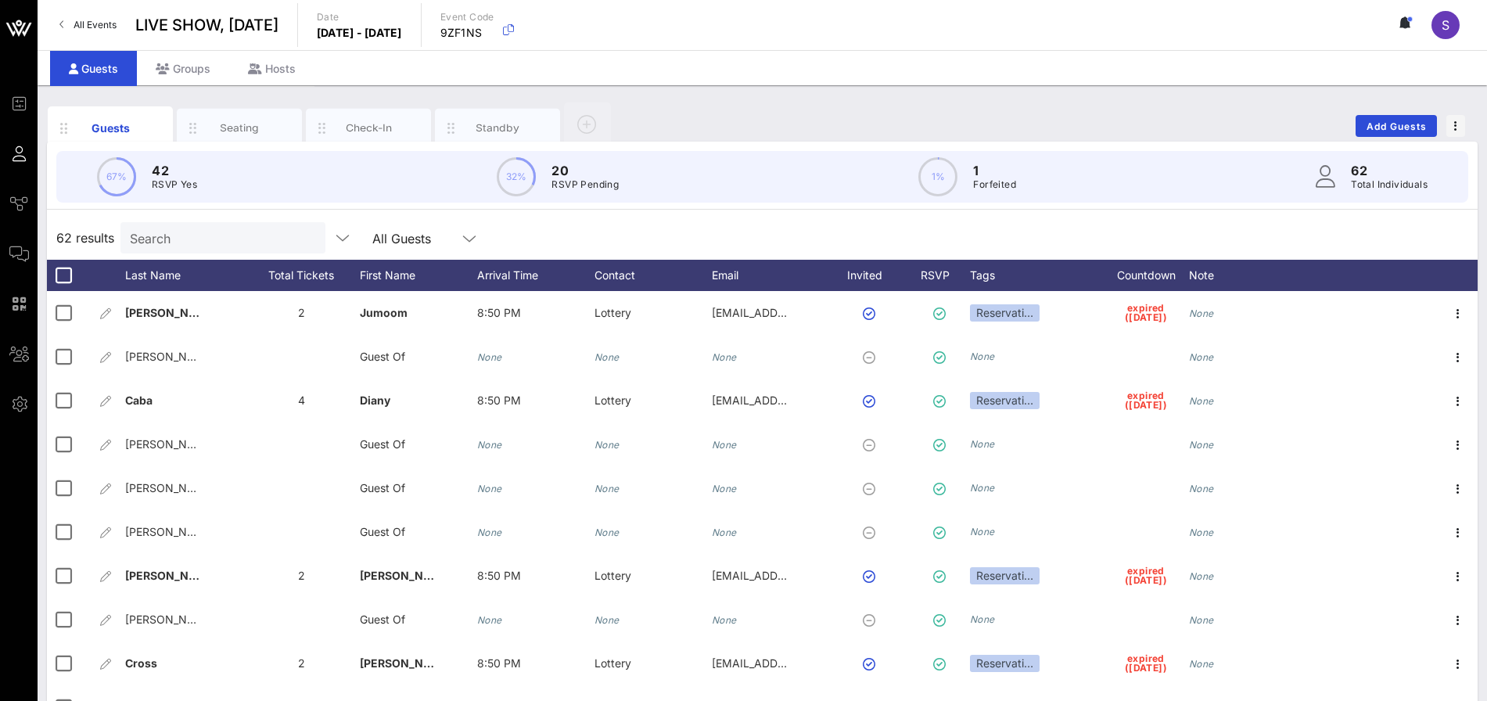
click at [174, 242] on input "Search" at bounding box center [221, 238] width 183 height 20
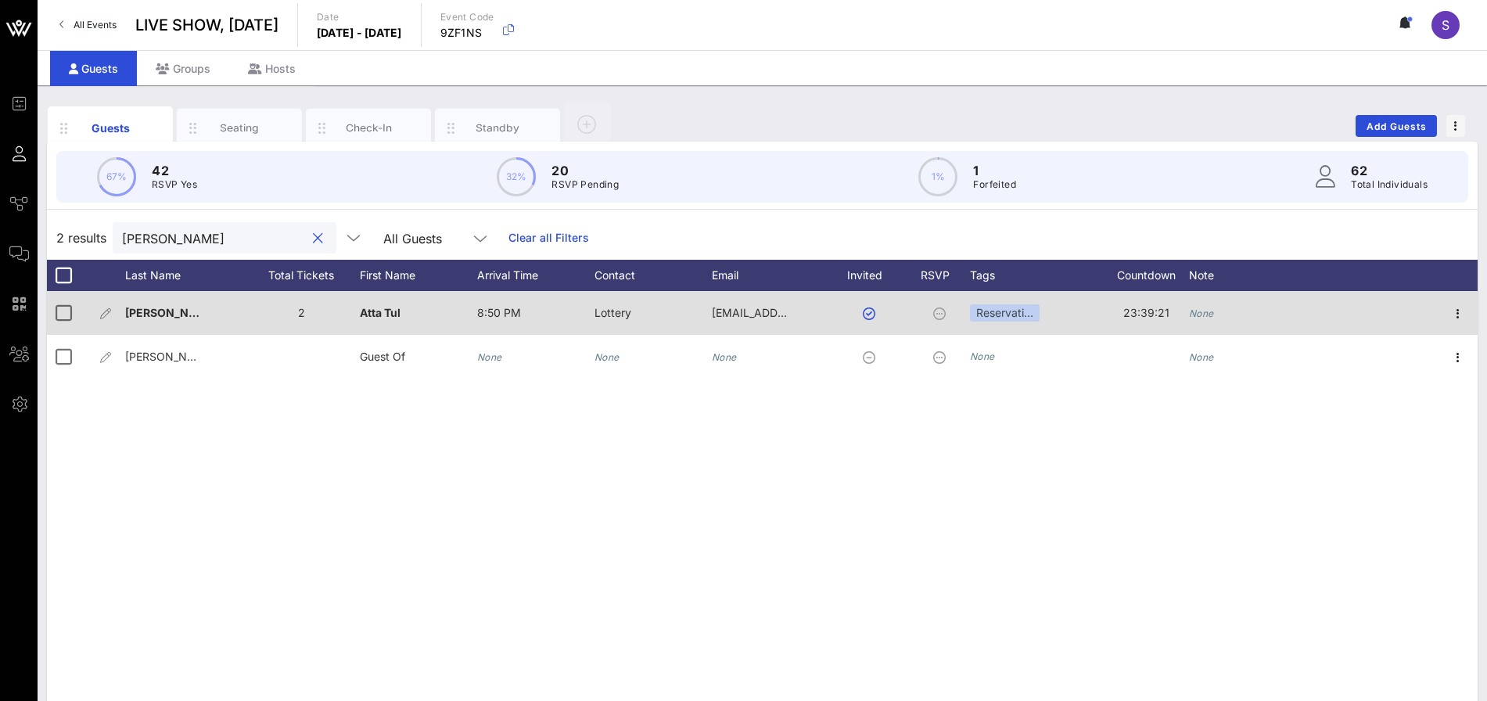
type input "[PERSON_NAME]"
click at [364, 314] on span "Atta Tul" at bounding box center [380, 312] width 41 height 13
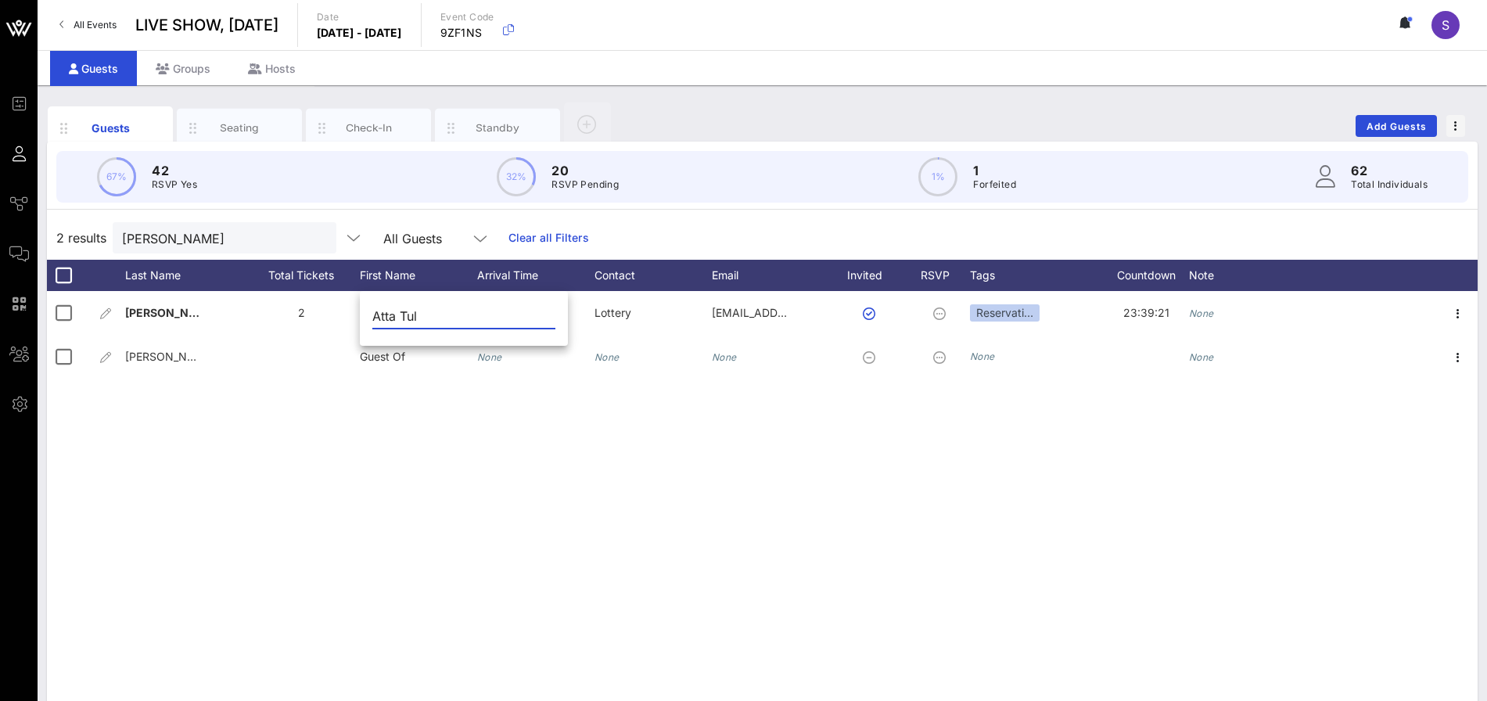
click at [387, 318] on input "Atta Tul" at bounding box center [463, 316] width 183 height 25
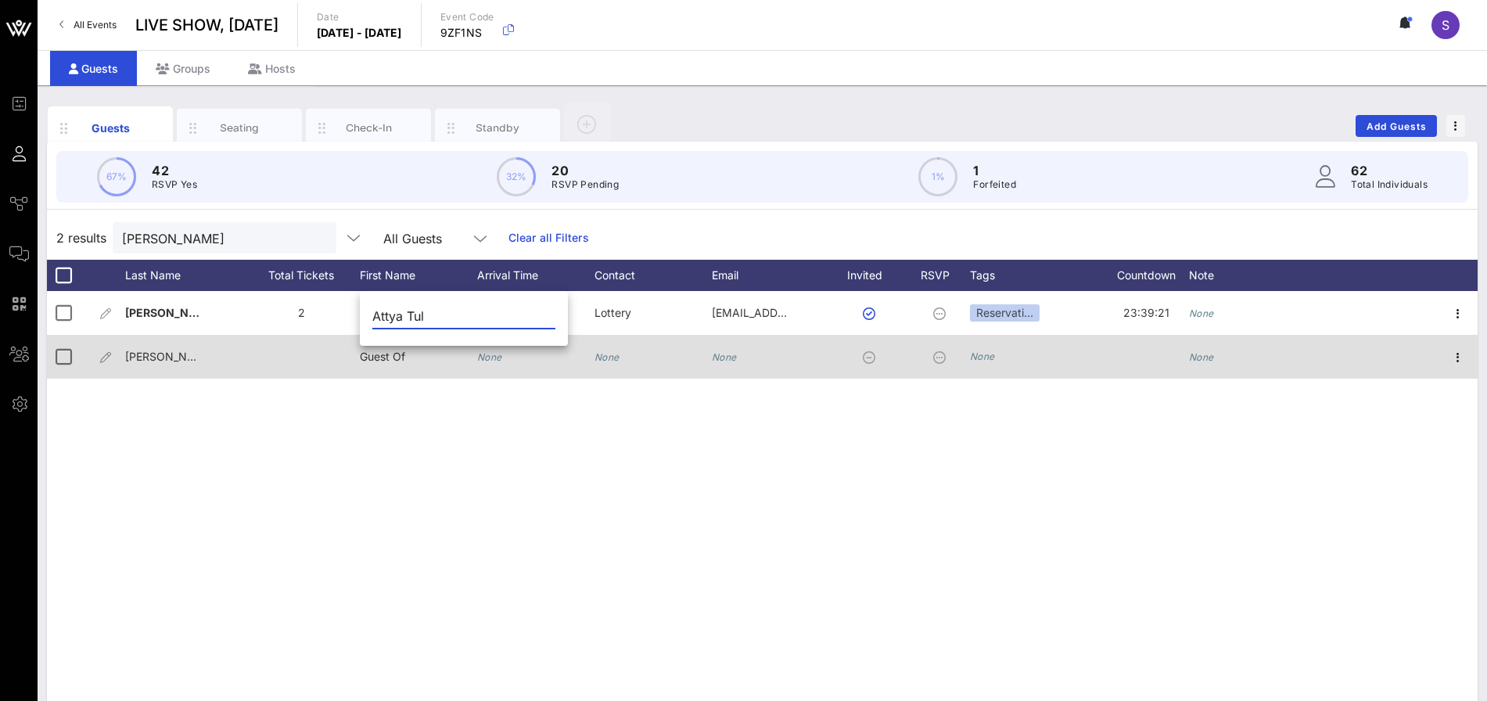
type input "Attya Tul"
